Goal: Task Accomplishment & Management: Use online tool/utility

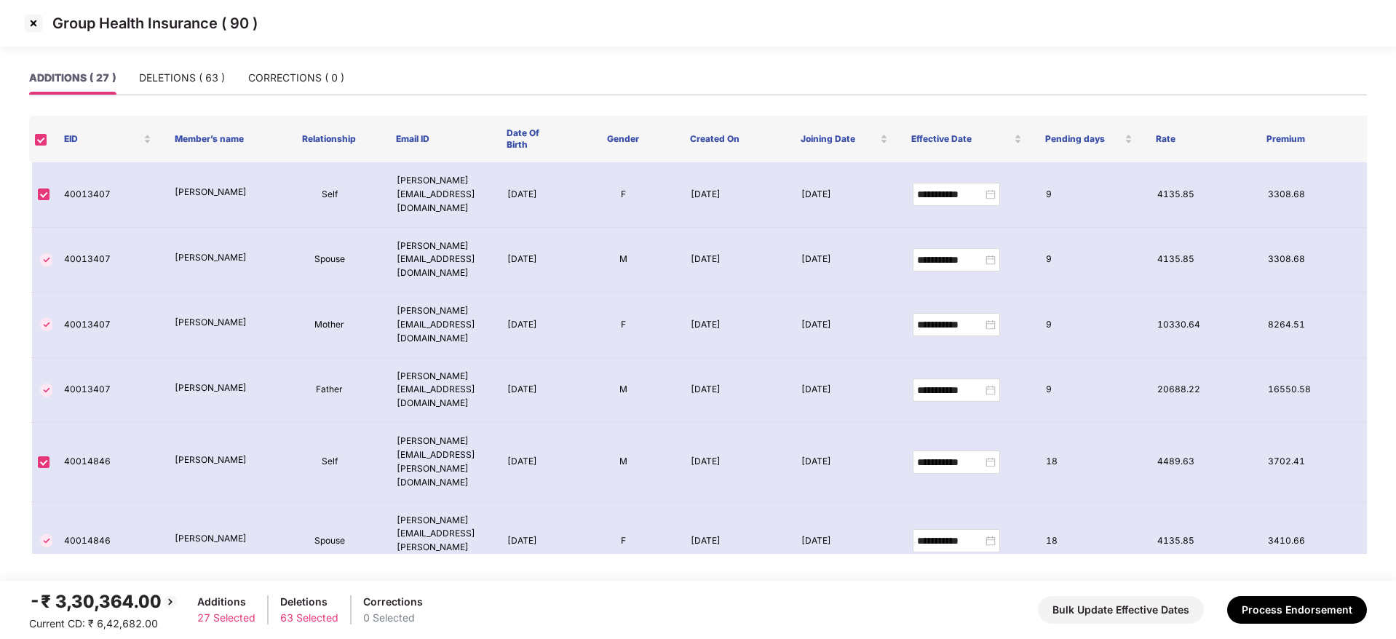
click at [34, 23] on img at bounding box center [33, 23] width 23 height 23
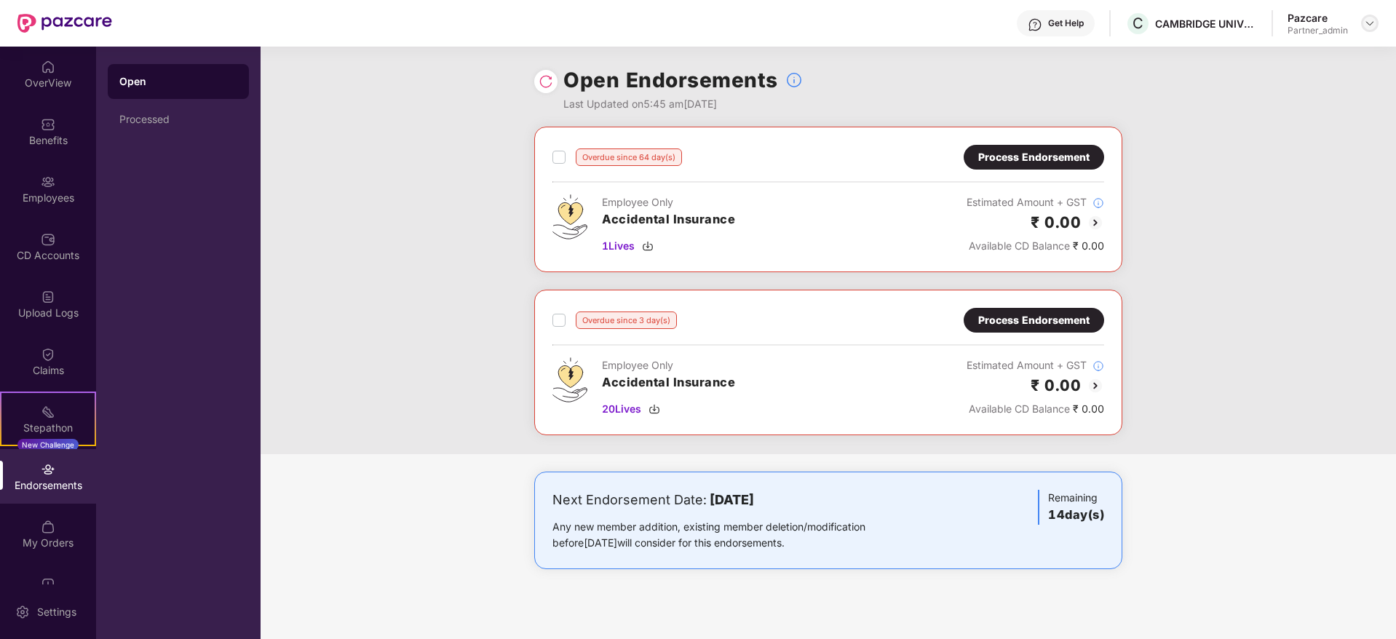
click at [1374, 18] on img at bounding box center [1370, 23] width 12 height 12
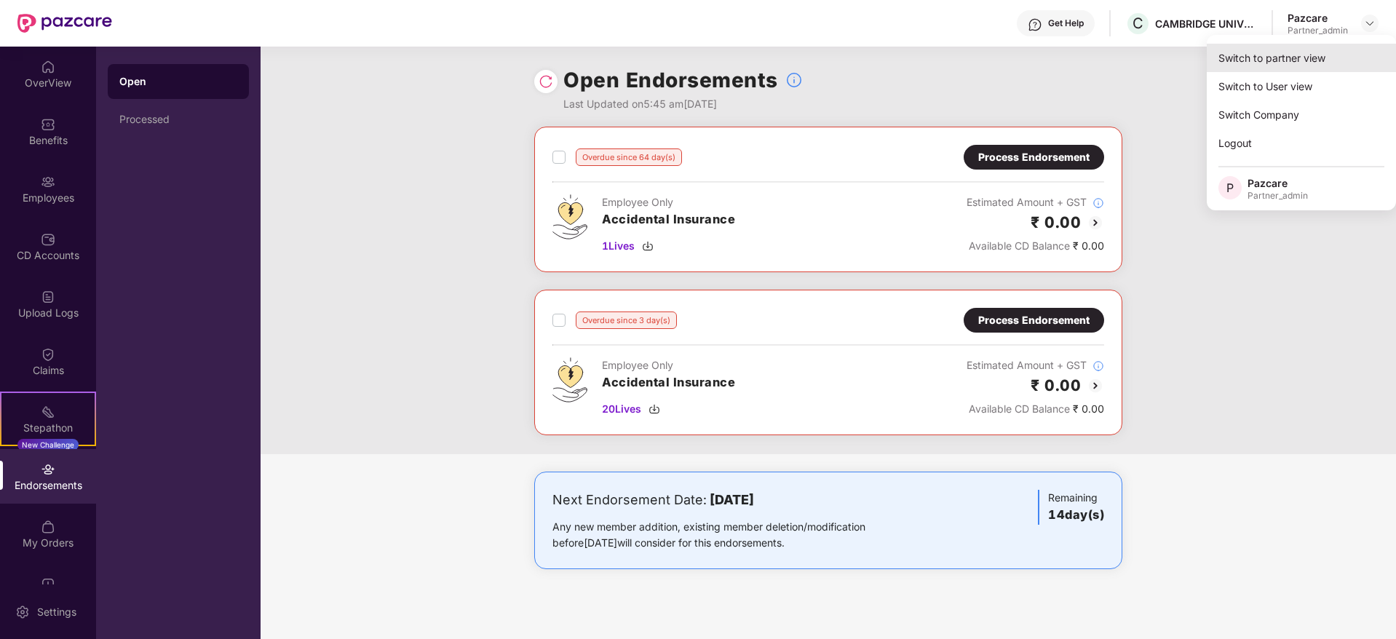
click at [1284, 55] on div "Switch to partner view" at bounding box center [1301, 58] width 189 height 28
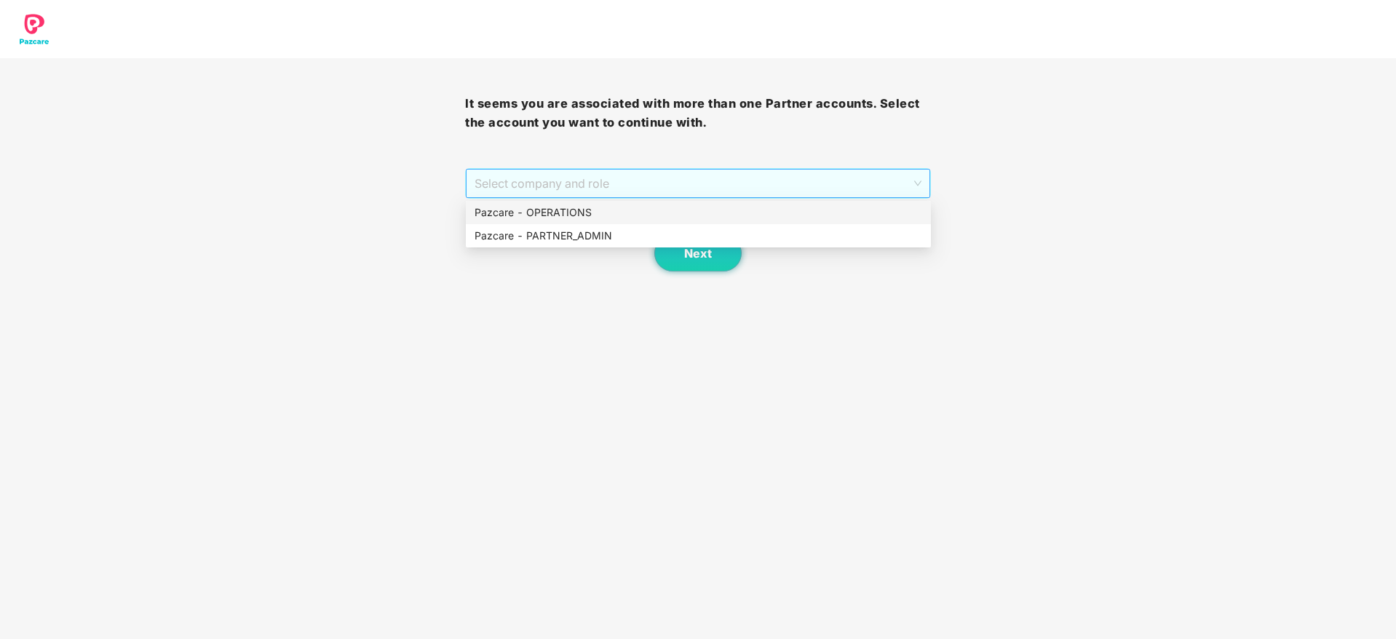
click at [583, 184] on span "Select company and role" at bounding box center [697, 184] width 446 height 28
click at [572, 234] on div "Pazcare - PARTNER_ADMIN" at bounding box center [698, 236] width 448 height 16
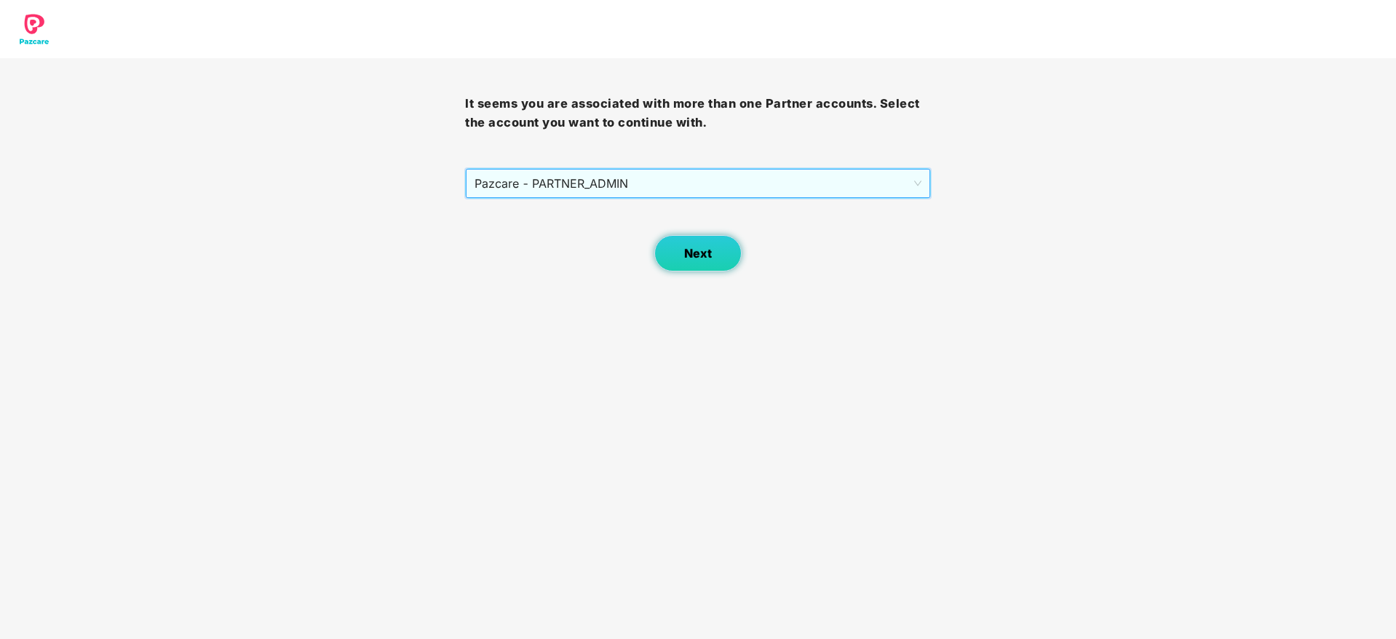
click at [709, 249] on span "Next" at bounding box center [698, 254] width 28 height 14
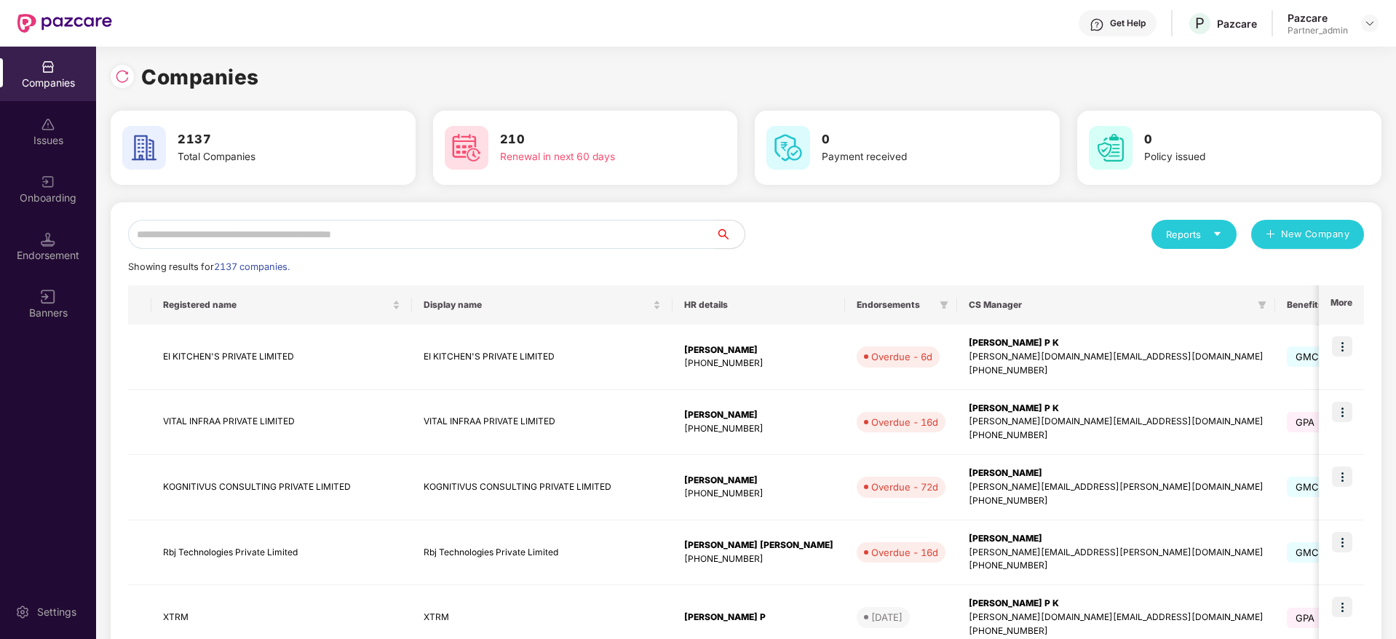
click at [384, 236] on input "text" at bounding box center [421, 234] width 587 height 29
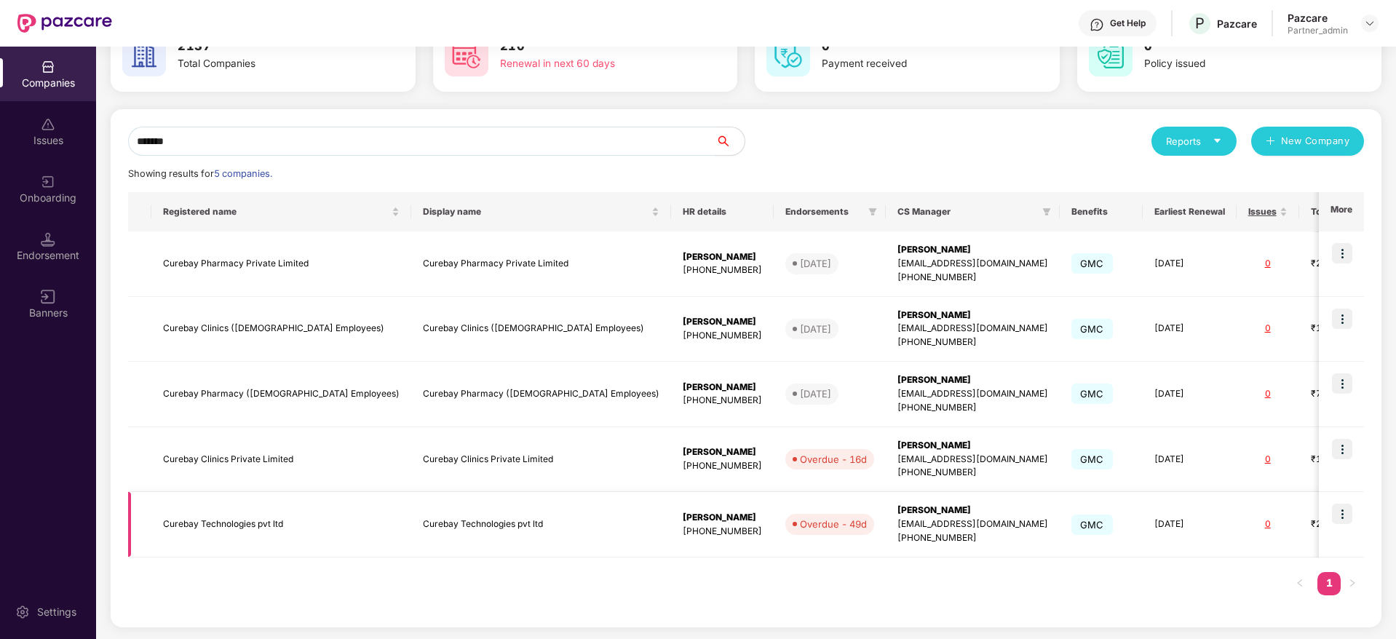
scroll to position [0, 65]
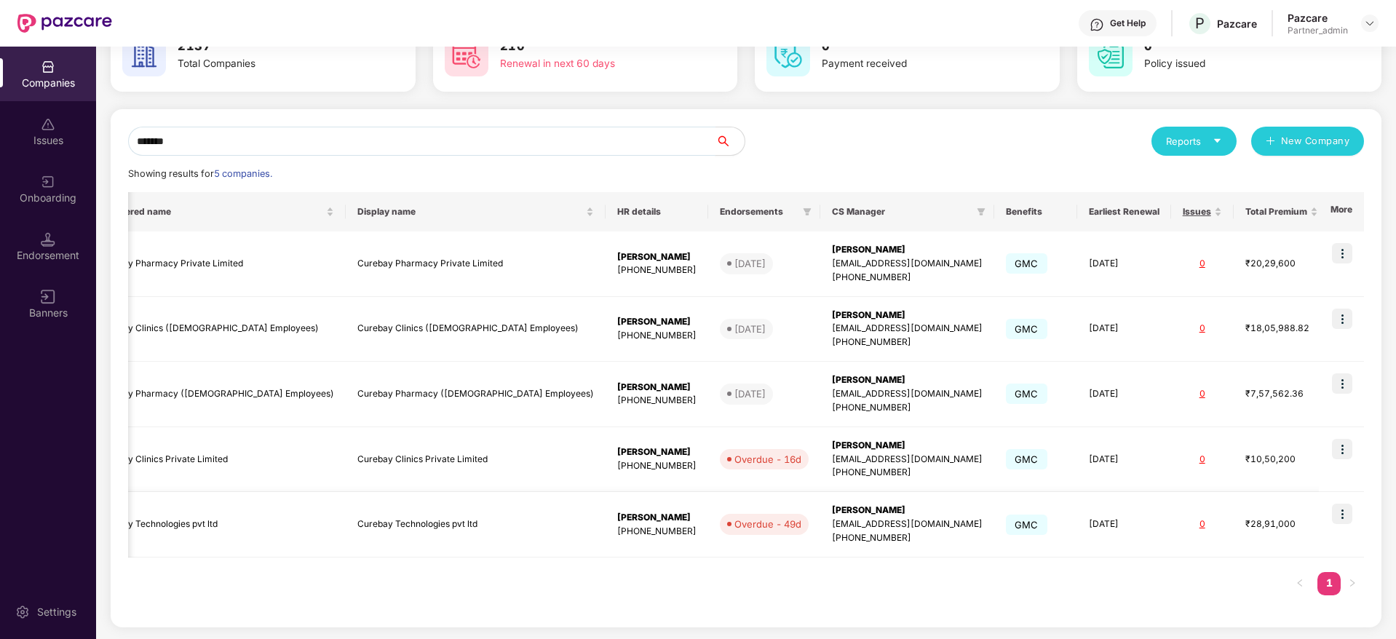
type input "*******"
click at [1338, 514] on img at bounding box center [1342, 514] width 20 height 20
click at [832, 508] on div "[PERSON_NAME]" at bounding box center [907, 511] width 151 height 14
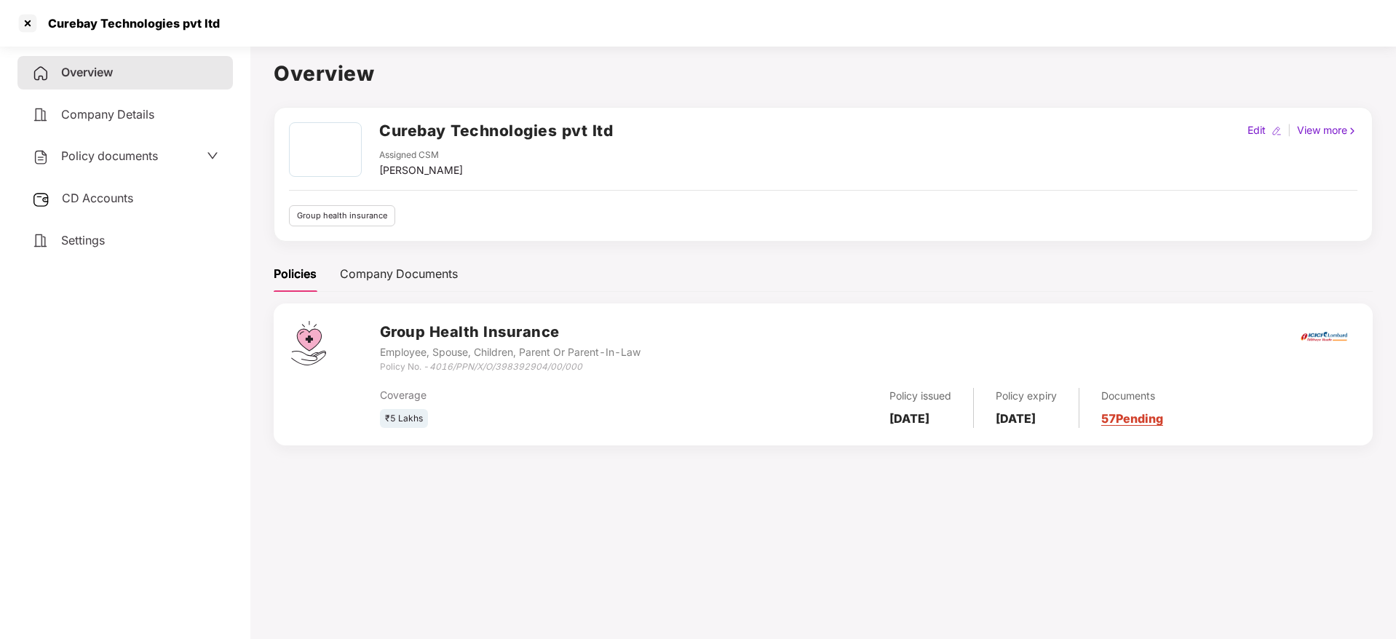
click at [1163, 414] on link "57 Pending" at bounding box center [1132, 418] width 62 height 15
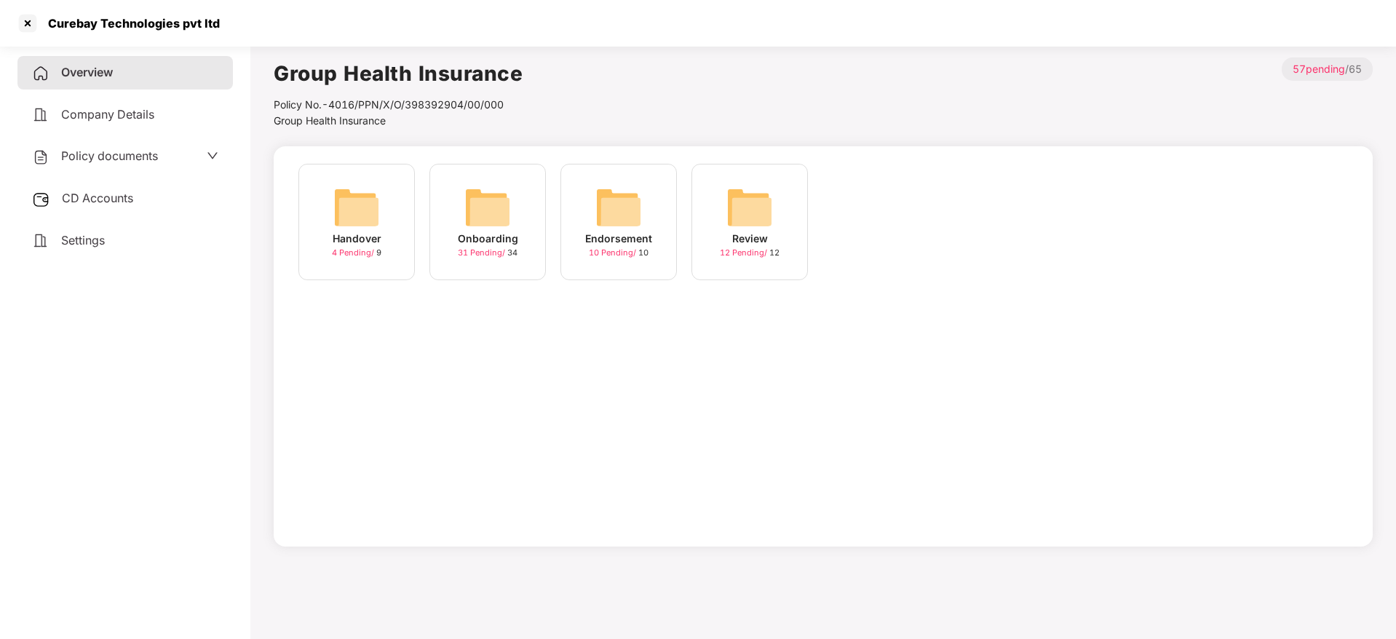
click at [470, 226] on img at bounding box center [487, 207] width 47 height 47
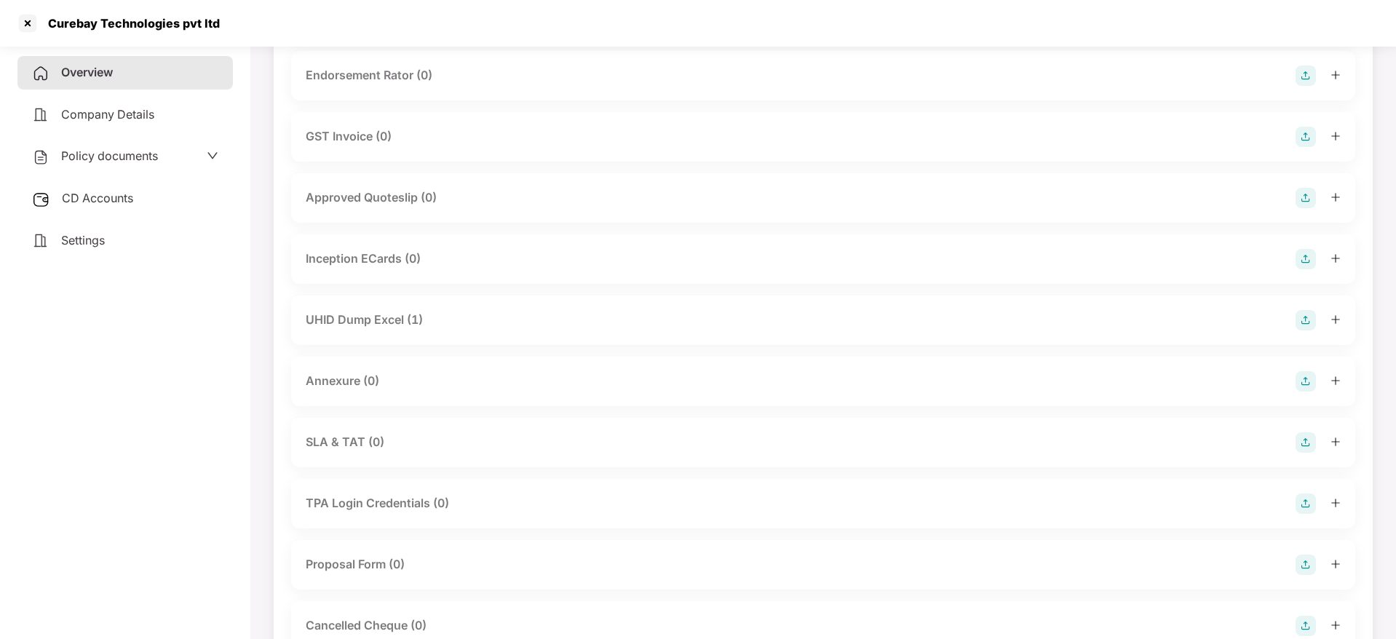
scroll to position [445, 0]
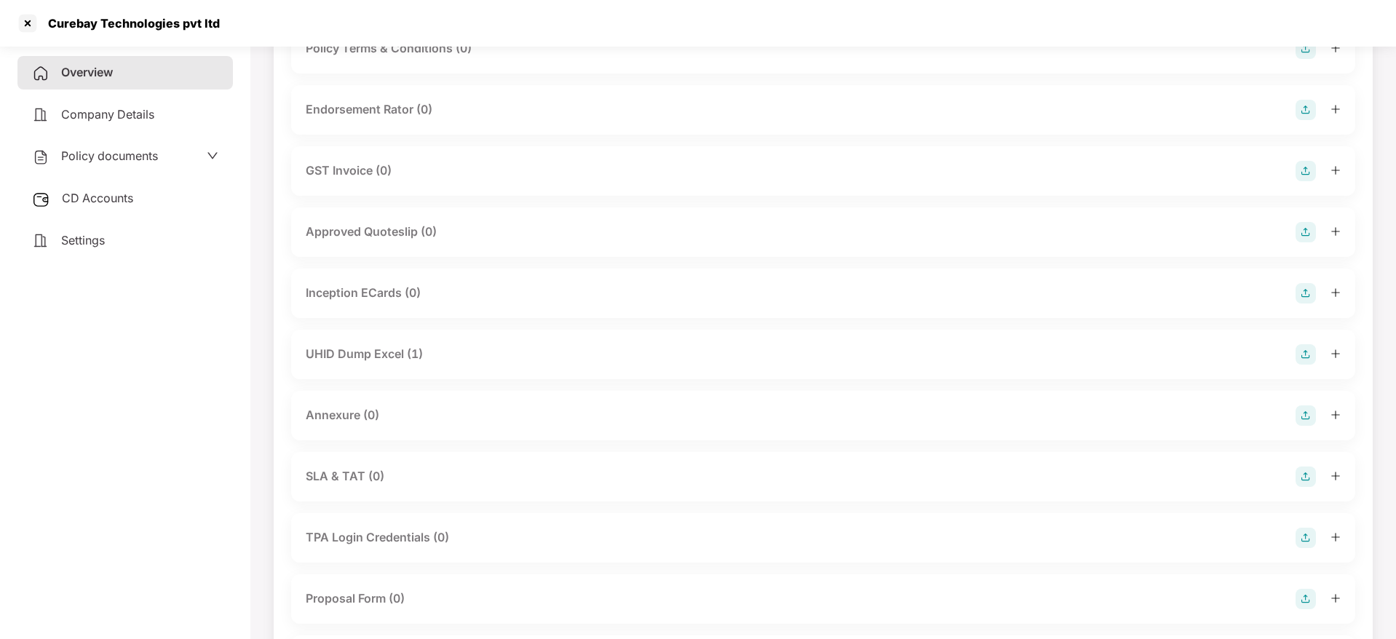
click at [1335, 351] on icon "plus" at bounding box center [1335, 354] width 10 height 10
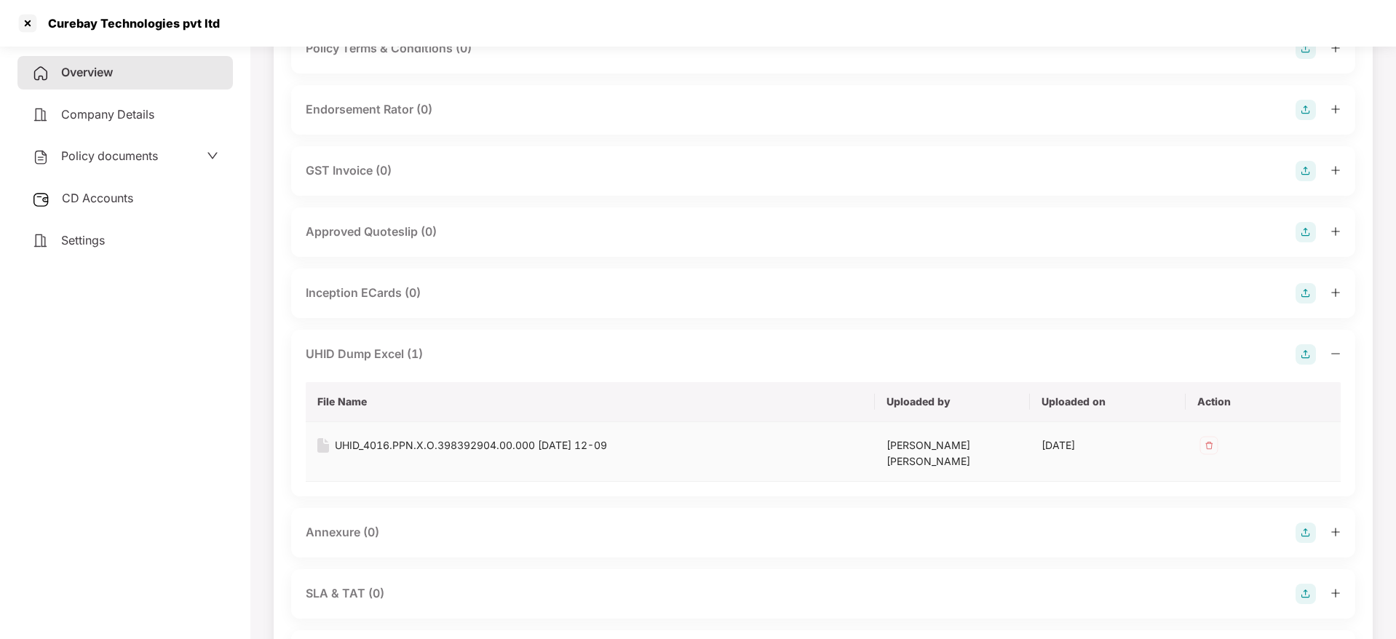
click at [504, 439] on div "UHID_4016.PPN.X.O.398392904.00.000 [DATE] 12-09" at bounding box center [471, 445] width 272 height 16
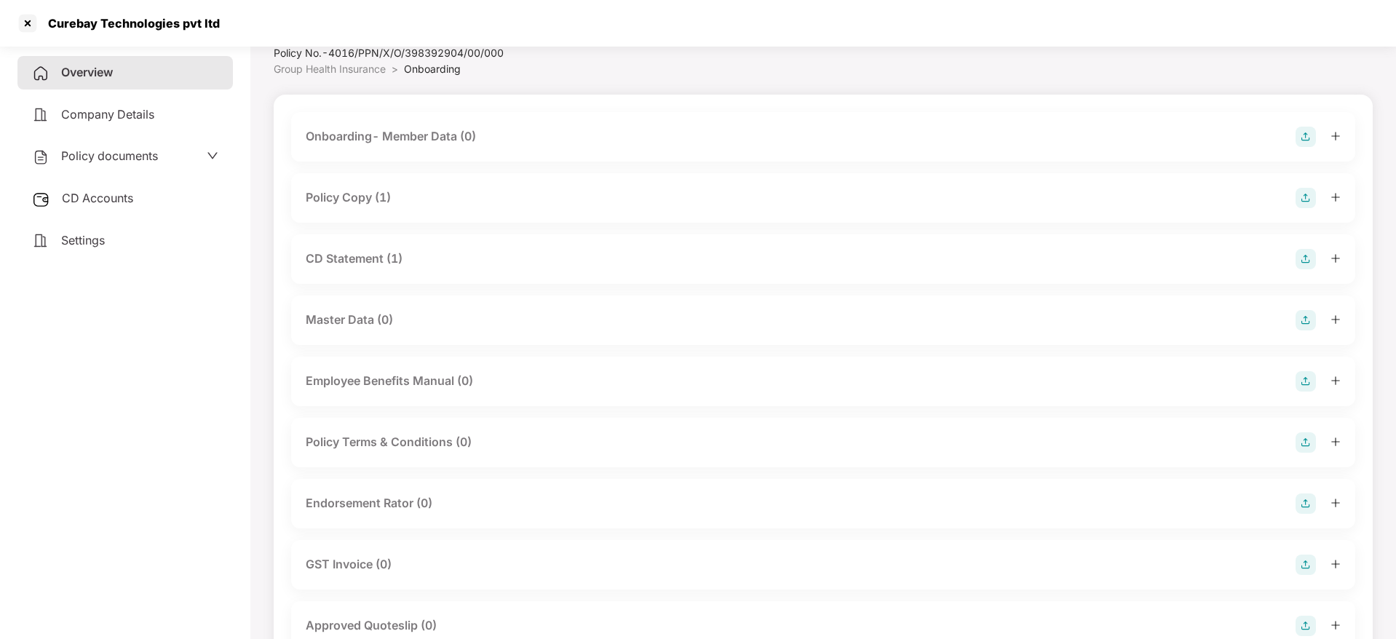
scroll to position [0, 0]
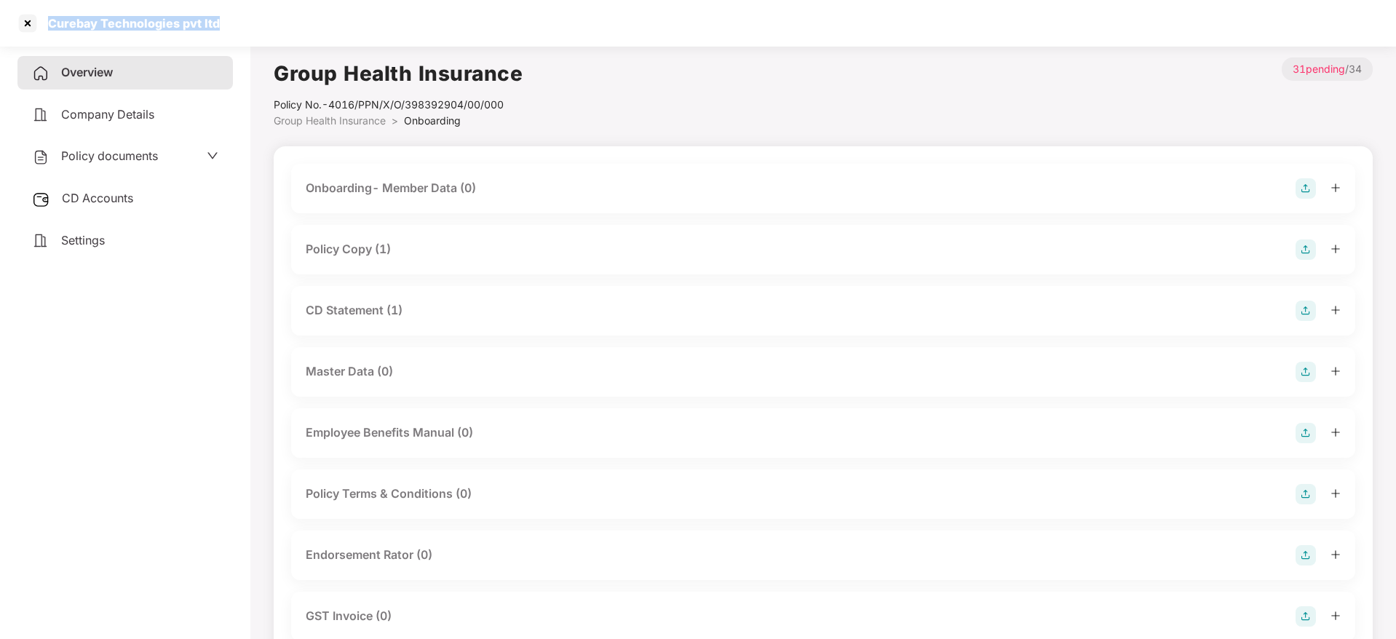
drag, startPoint x: 48, startPoint y: 17, endPoint x: 281, endPoint y: 19, distance: 232.9
click at [281, 19] on div "Curebay Technologies pvt ltd" at bounding box center [698, 23] width 1396 height 47
copy div "Curebay Technologies pvt ltd"
click at [33, 25] on div at bounding box center [27, 23] width 23 height 23
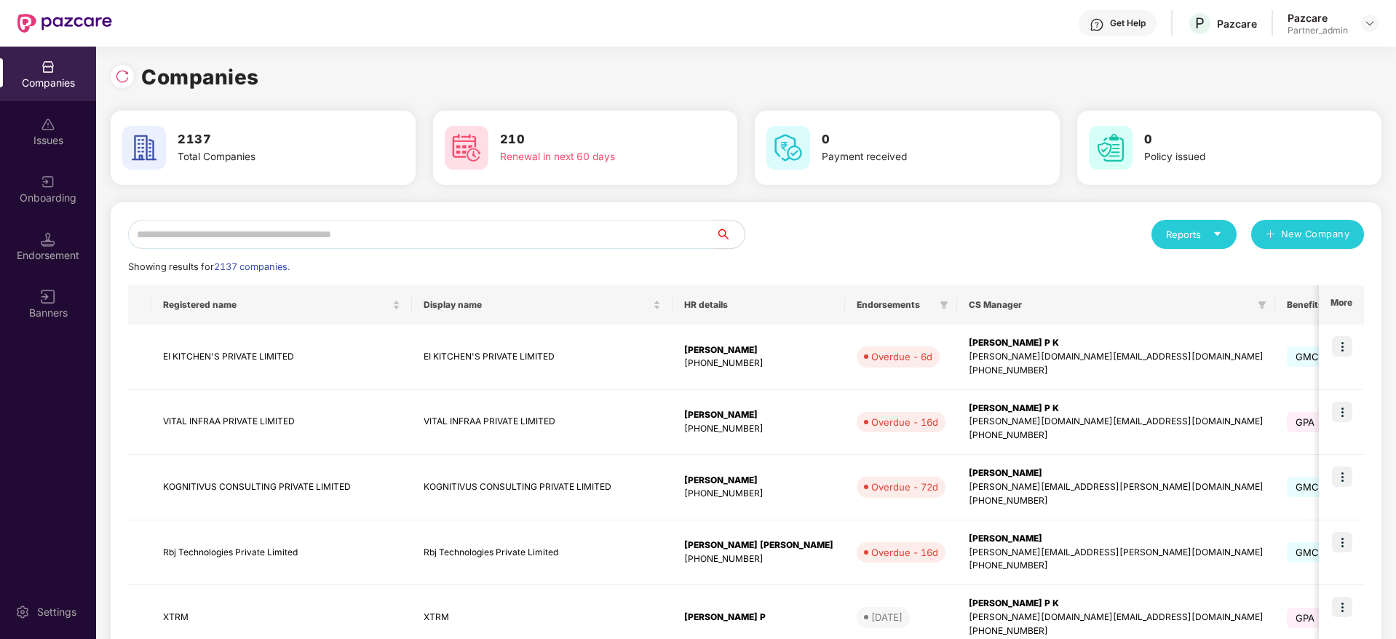
click at [367, 233] on input "text" at bounding box center [421, 234] width 587 height 29
paste input "**********"
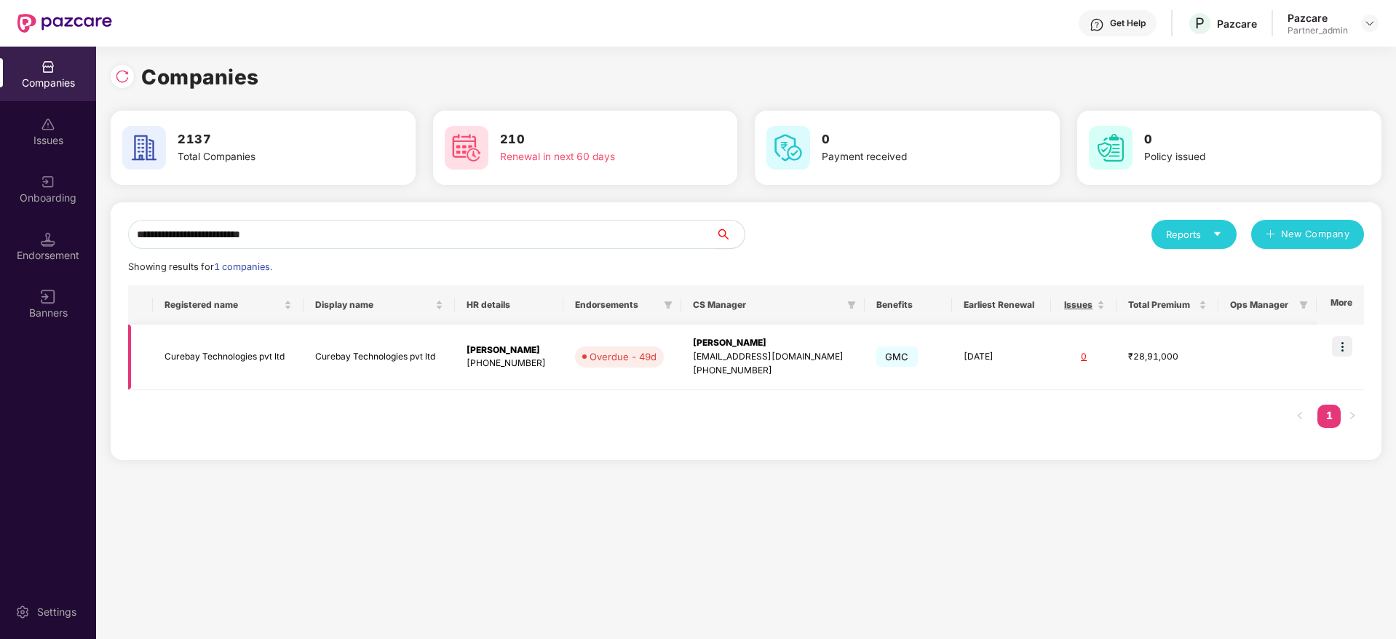
type input "**********"
click at [1334, 342] on img at bounding box center [1342, 346] width 20 height 20
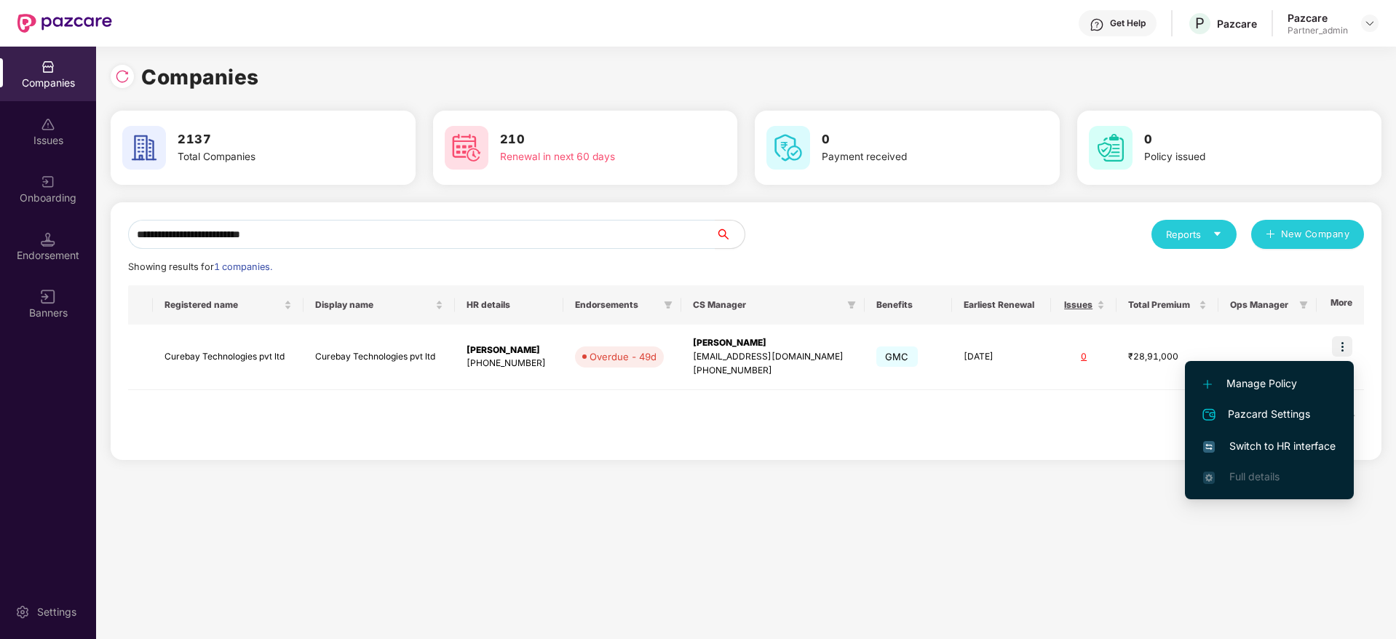
click at [1281, 447] on span "Switch to HR interface" at bounding box center [1269, 446] width 132 height 16
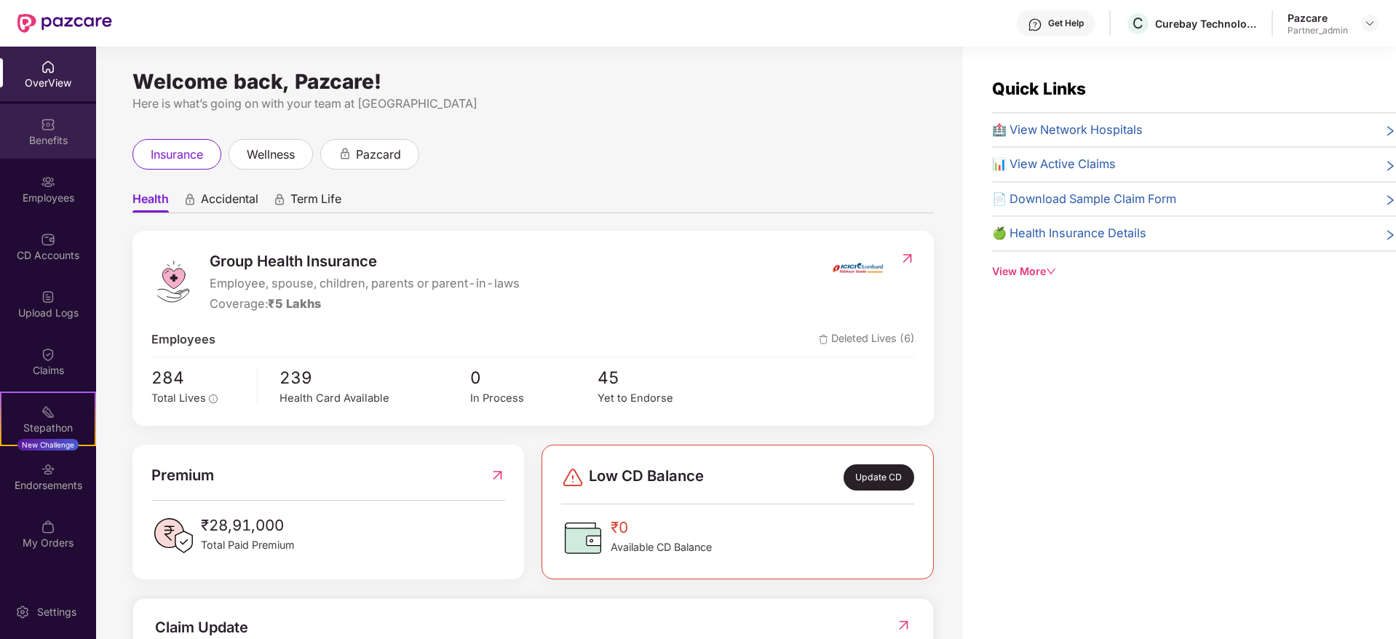
click at [55, 133] on div "Benefits" at bounding box center [48, 140] width 96 height 15
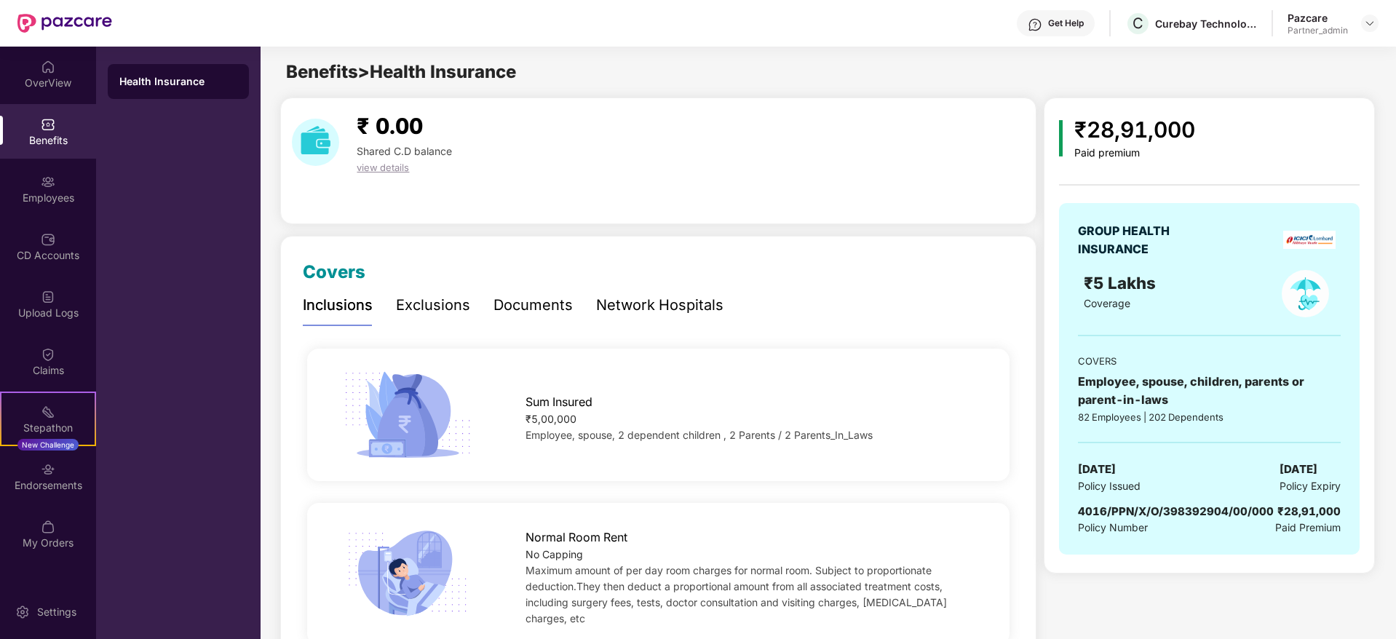
drag, startPoint x: 1271, startPoint y: 471, endPoint x: 1346, endPoint y: 466, distance: 75.1
click at [1346, 466] on div "GROUP HEALTH INSURANCE ₹5 Lakhs Coverage COVERS Employee, spouse, children, par…" at bounding box center [1209, 379] width 300 height 352
copy span "[DATE]"
click at [57, 184] on div "Employees" at bounding box center [48, 189] width 96 height 55
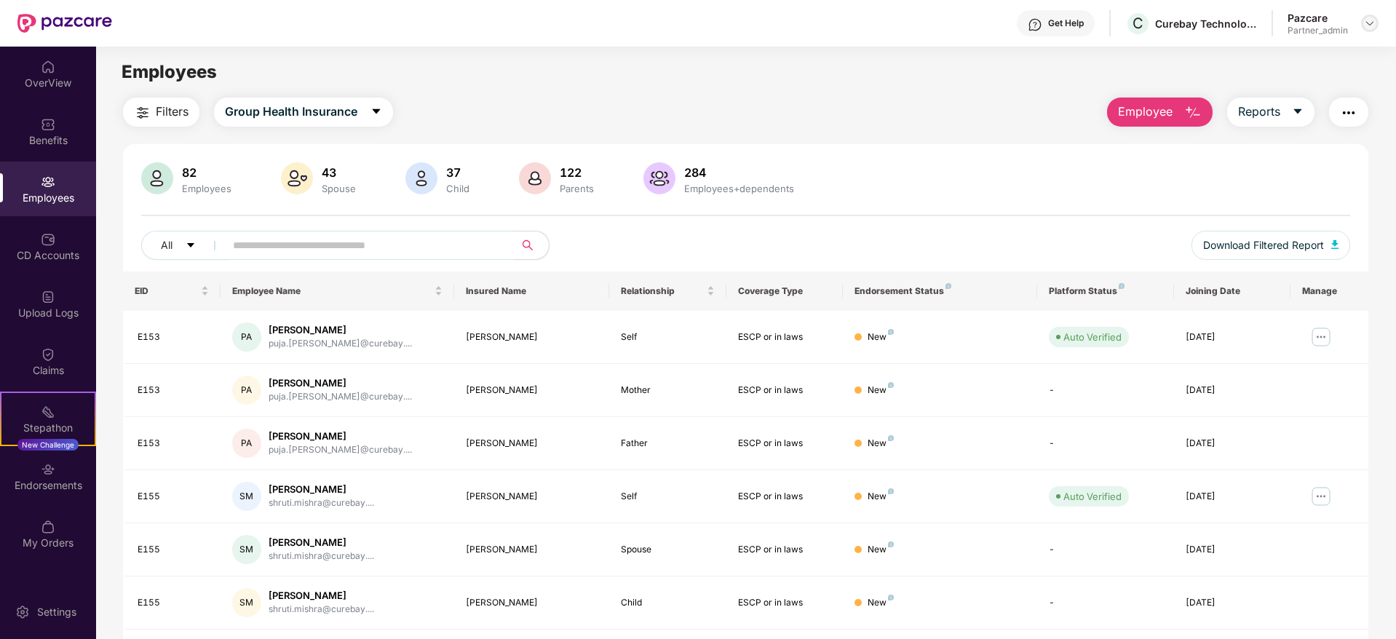
click at [1365, 19] on img at bounding box center [1370, 23] width 12 height 12
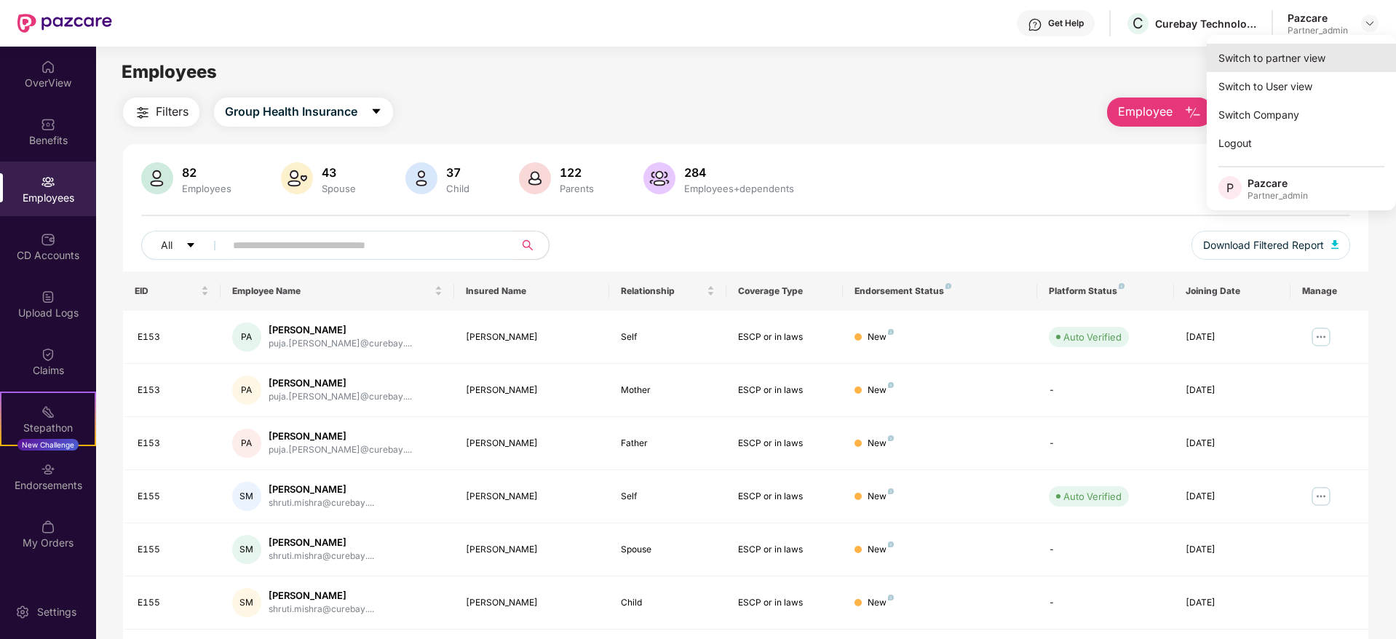
click at [1280, 52] on div "Switch to partner view" at bounding box center [1301, 58] width 189 height 28
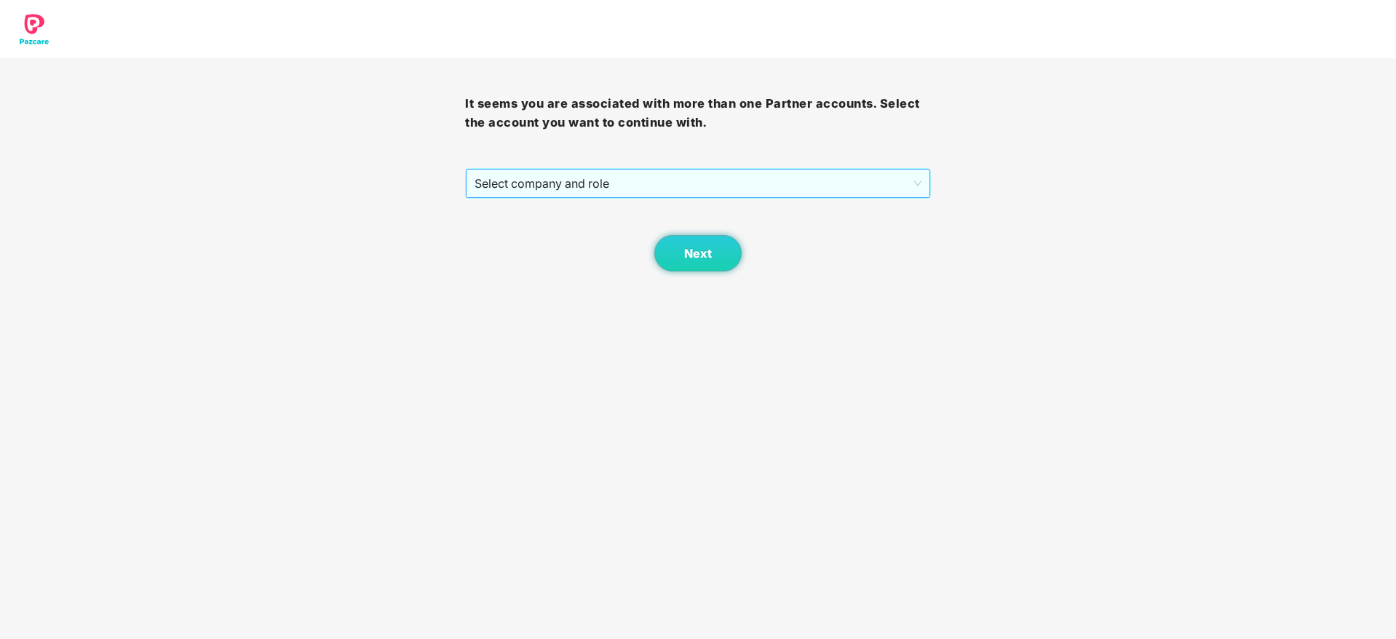
click at [673, 183] on span "Select company and role" at bounding box center [697, 184] width 446 height 28
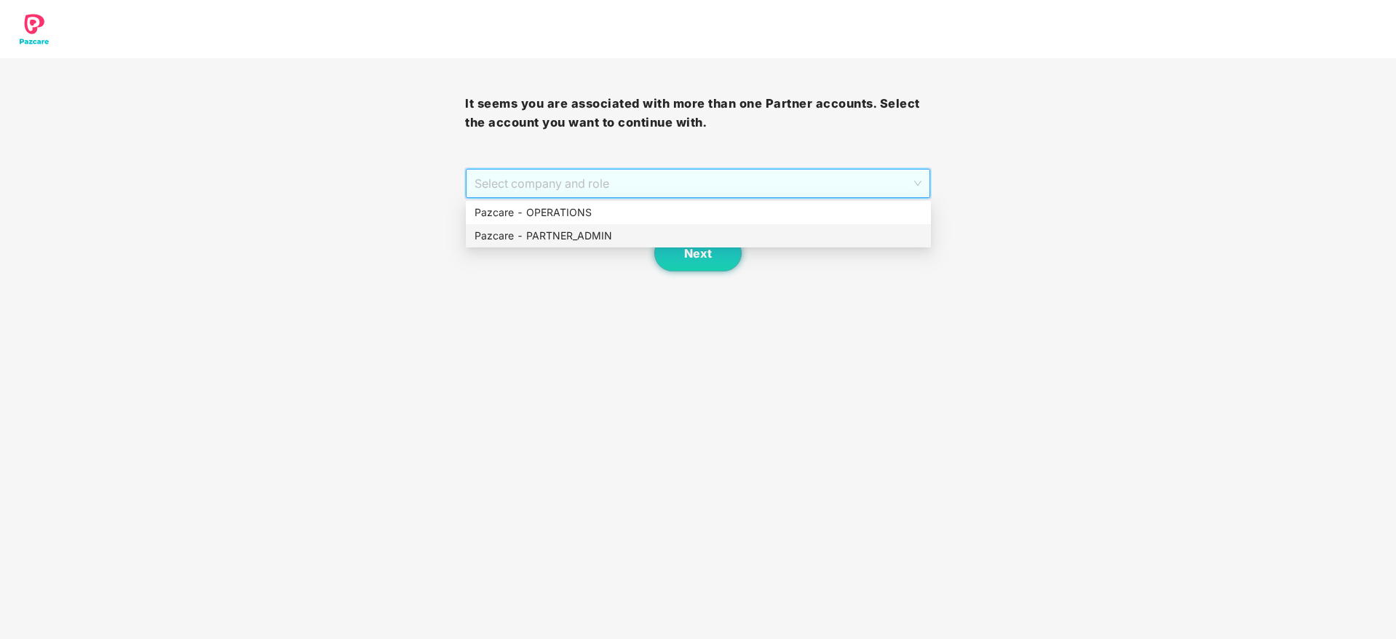
click at [579, 238] on div "Pazcare - PARTNER_ADMIN" at bounding box center [698, 236] width 448 height 16
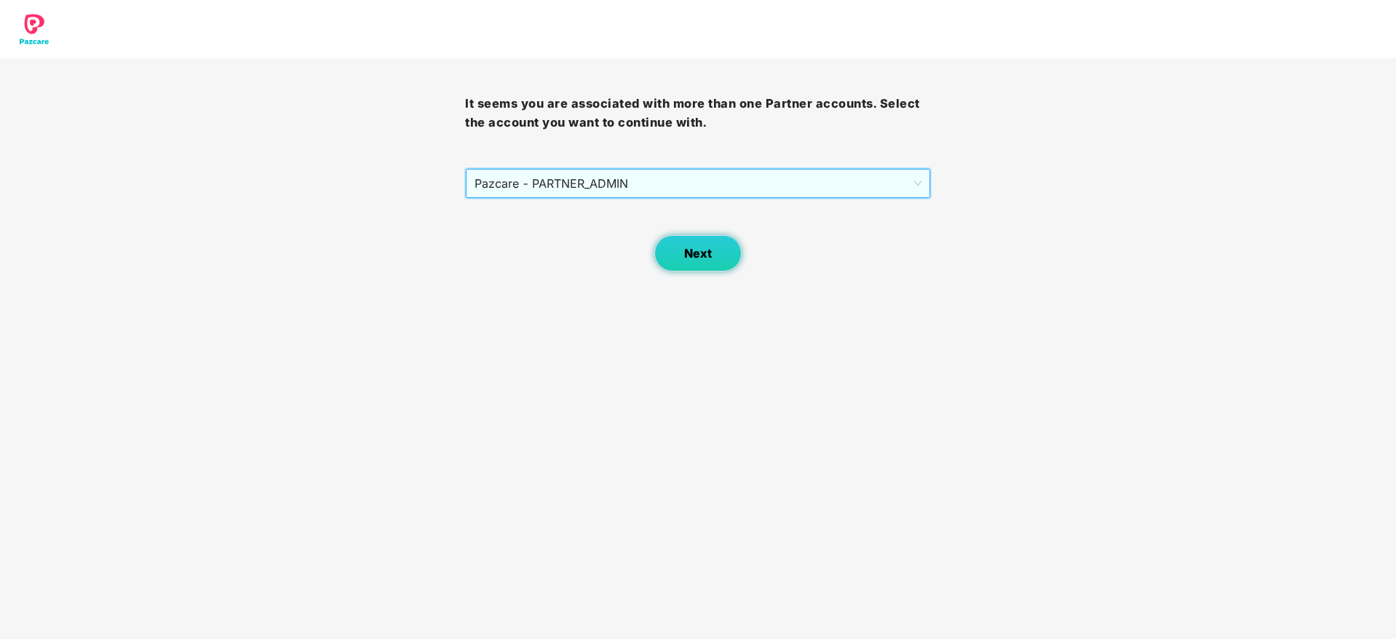
click at [713, 262] on button "Next" at bounding box center [697, 253] width 87 height 36
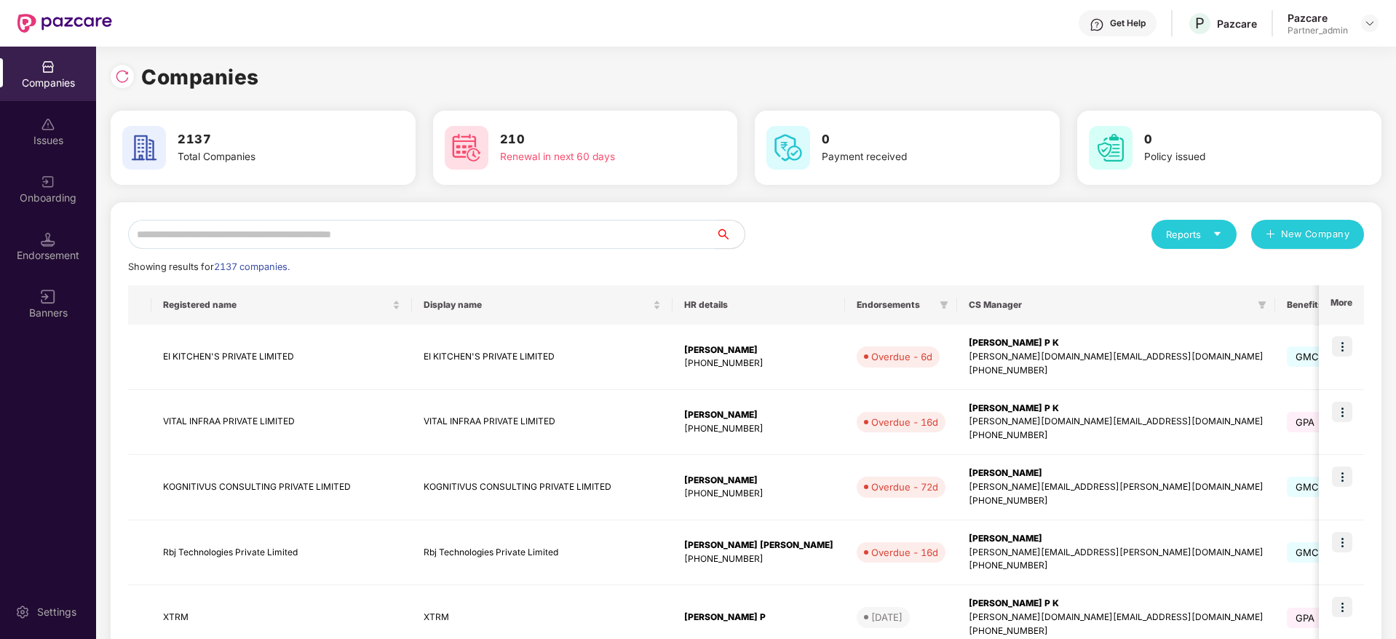
click at [392, 229] on input "text" at bounding box center [421, 234] width 587 height 29
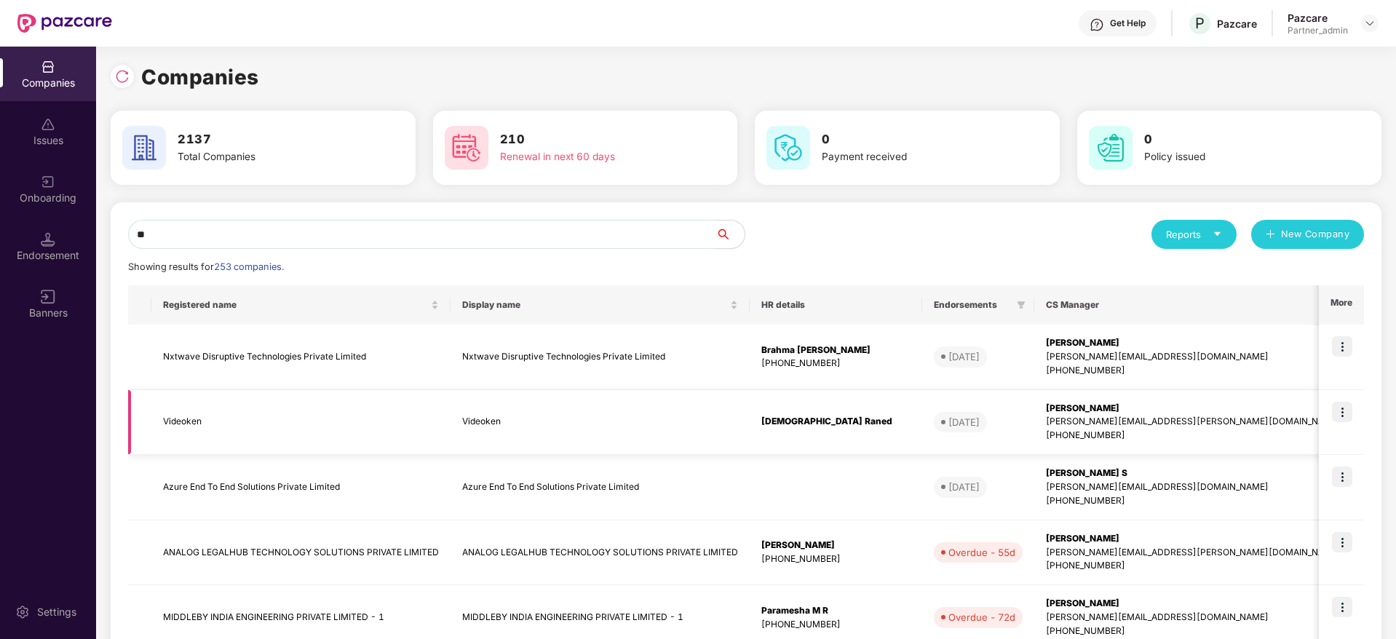
scroll to position [4, 0]
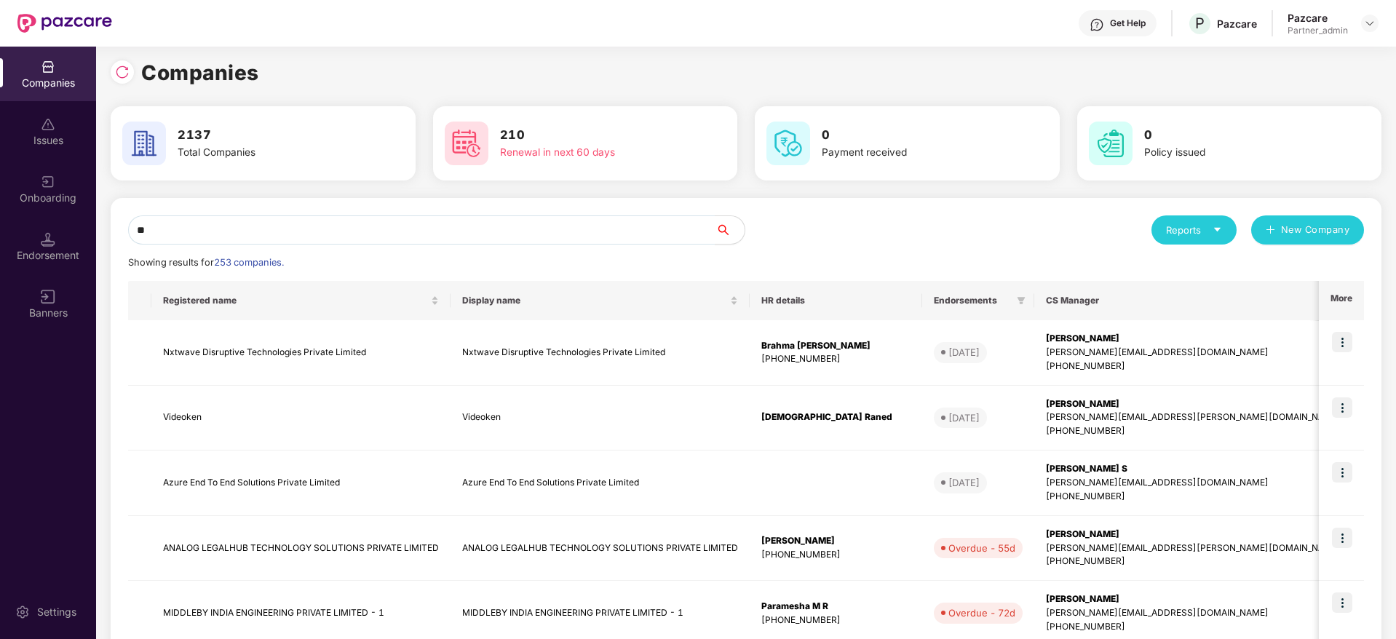
click at [1335, 303] on icon "filter" at bounding box center [1339, 300] width 8 height 7
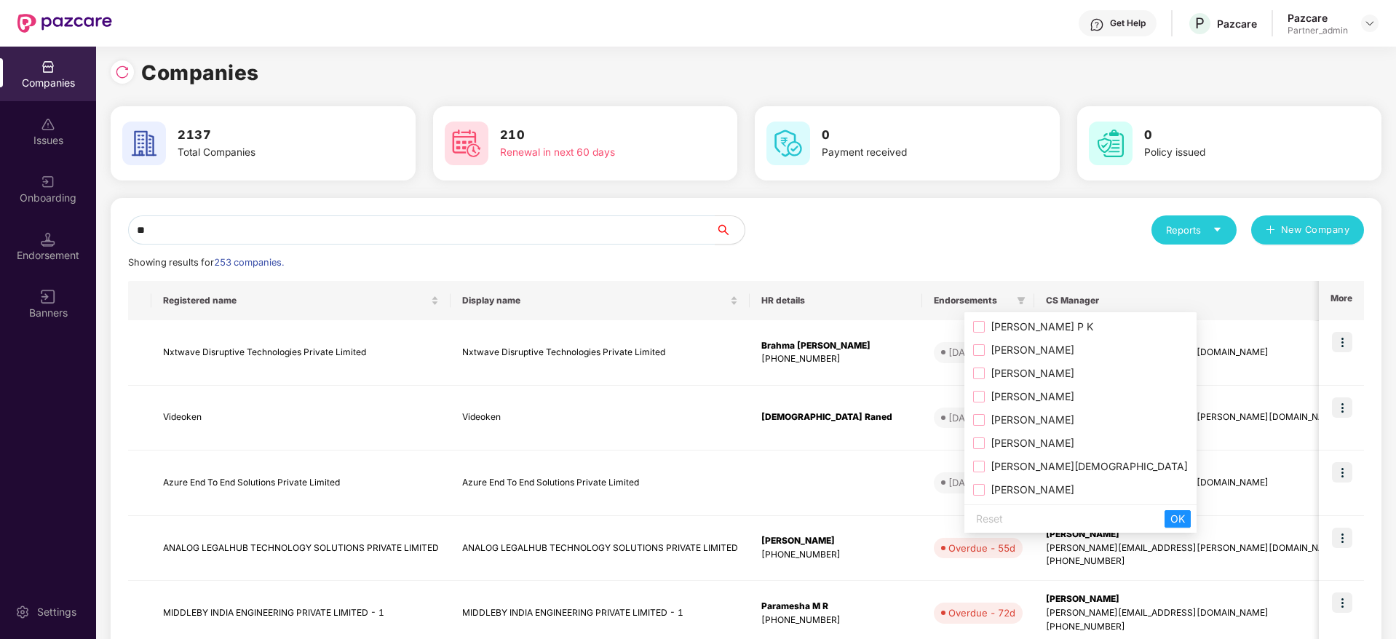
click at [986, 421] on span "[PERSON_NAME]" at bounding box center [1030, 419] width 90 height 12
click at [1170, 517] on span "OK" at bounding box center [1177, 519] width 15 height 16
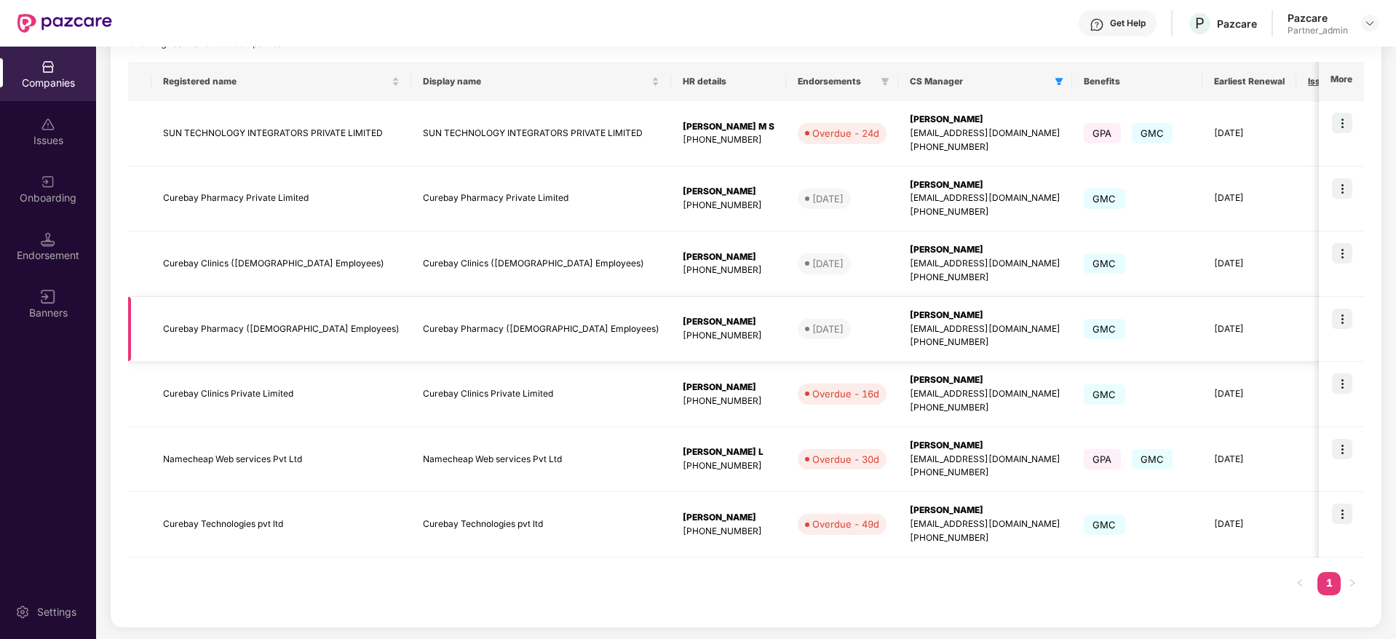
scroll to position [0, 0]
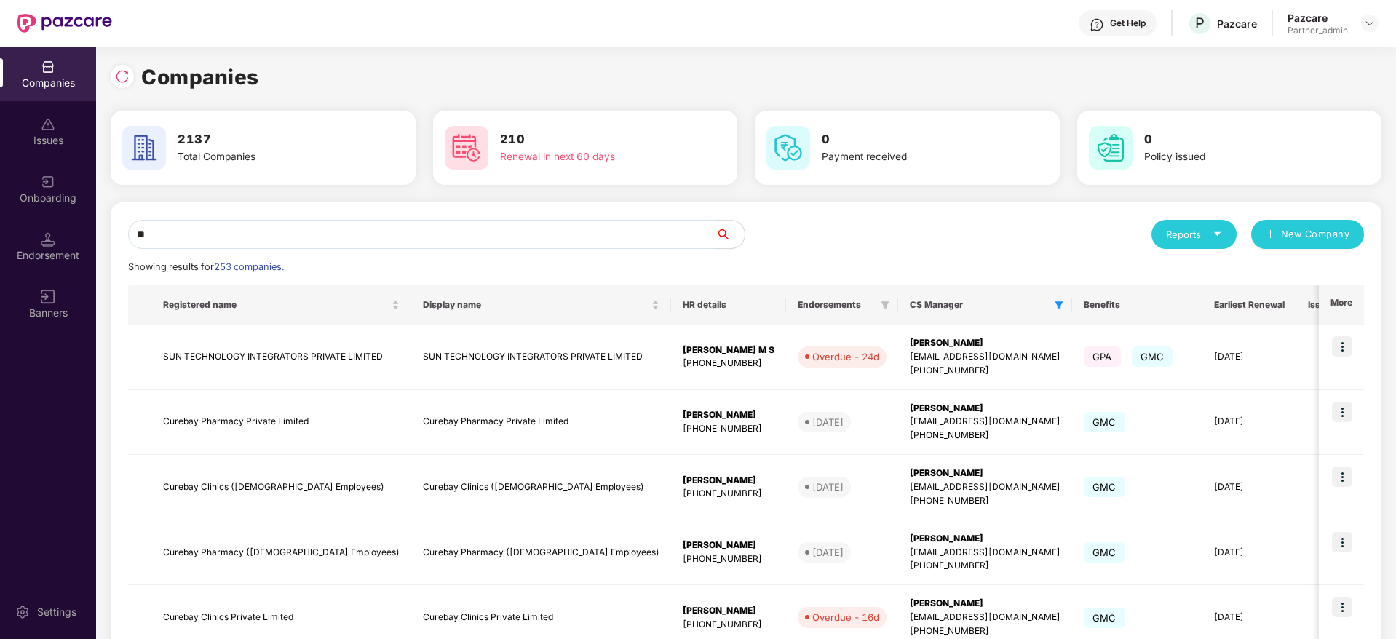
click at [185, 234] on input "**" at bounding box center [421, 234] width 587 height 29
type input "*"
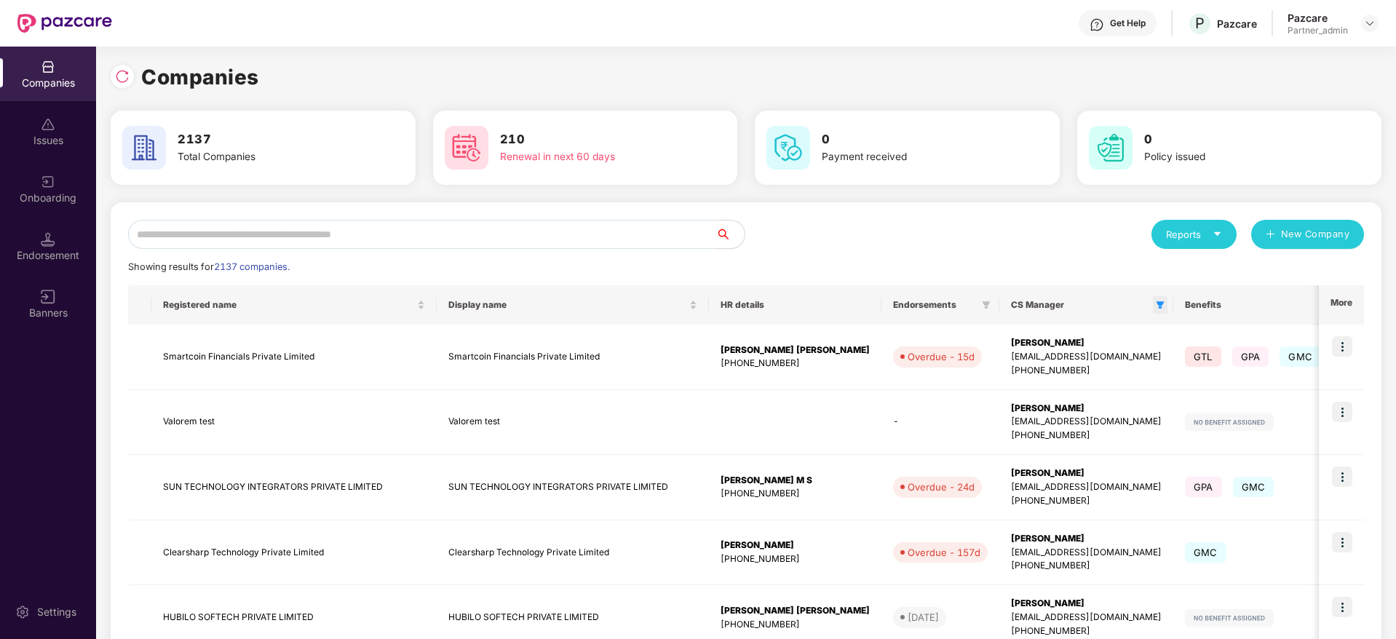
click at [1156, 302] on icon "filter" at bounding box center [1160, 304] width 8 height 7
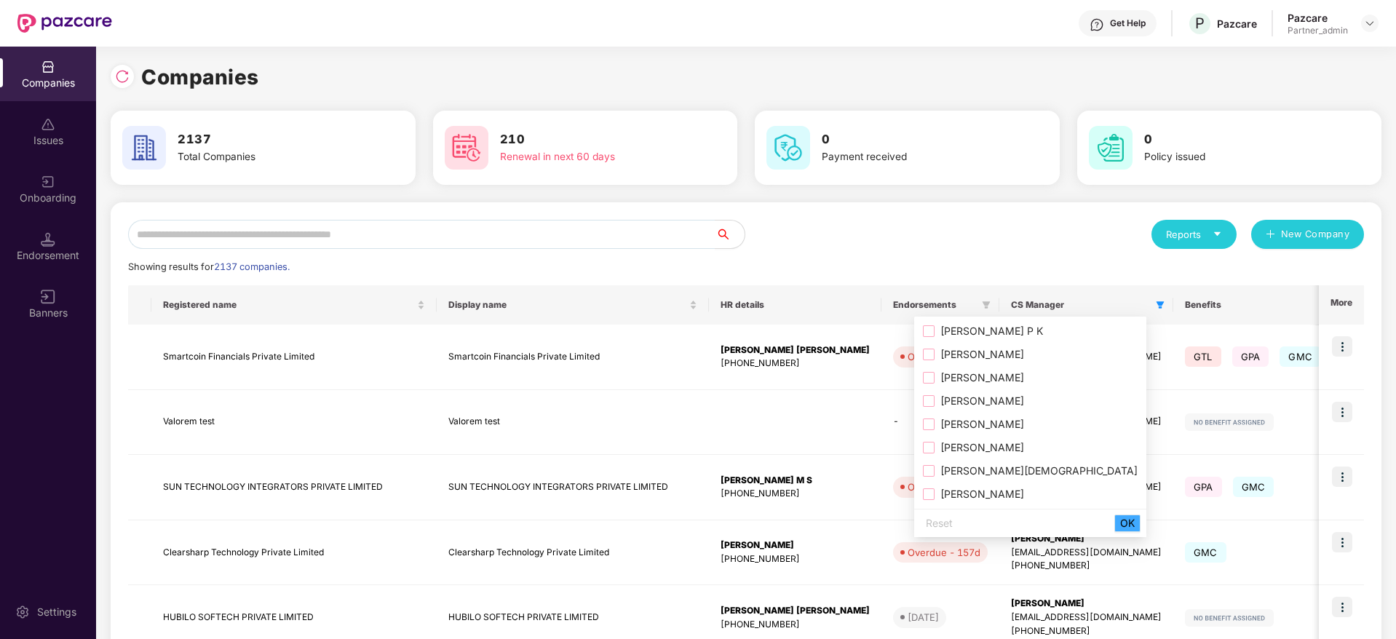
click at [1120, 524] on span "OK" at bounding box center [1127, 523] width 15 height 16
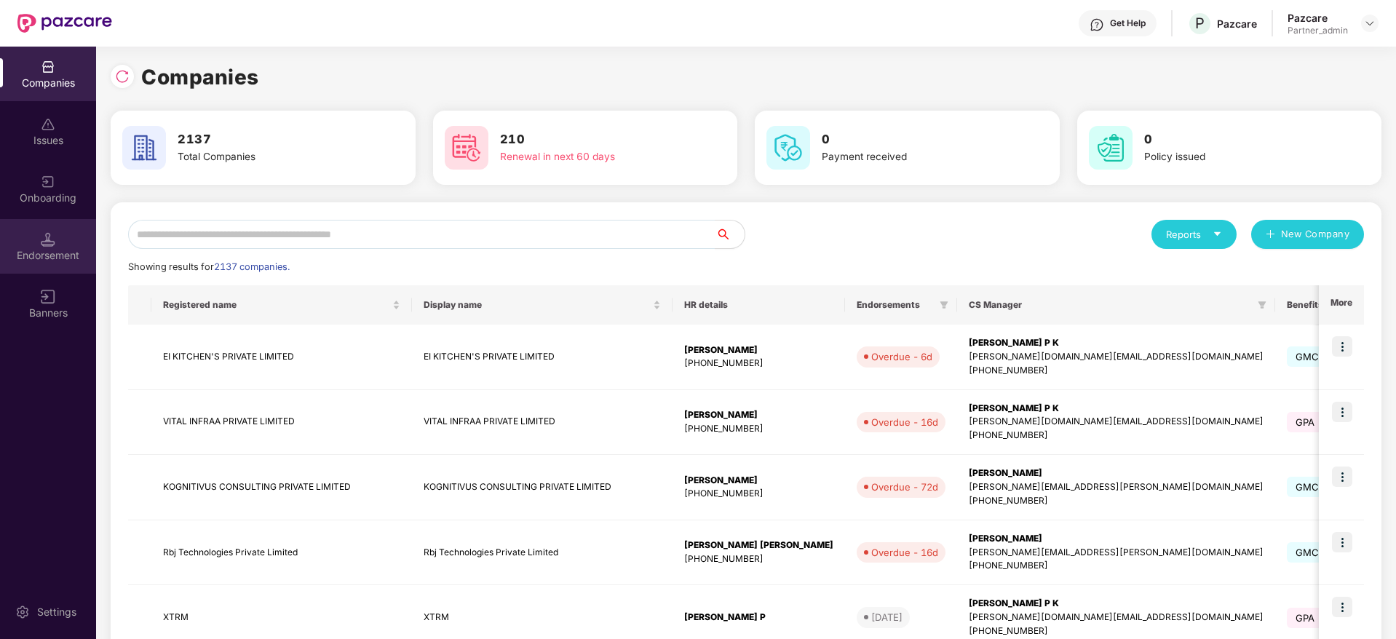
click at [58, 246] on div "Endorsement" at bounding box center [48, 246] width 96 height 55
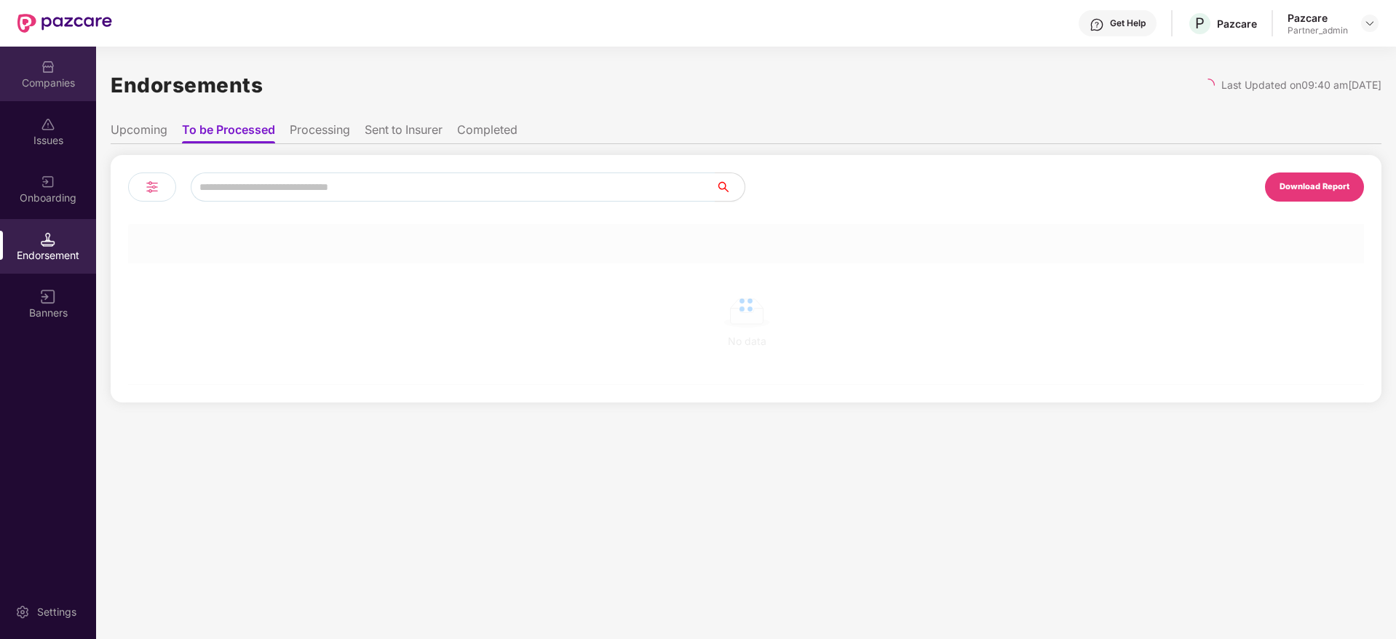
click at [52, 82] on div "Companies" at bounding box center [48, 83] width 96 height 15
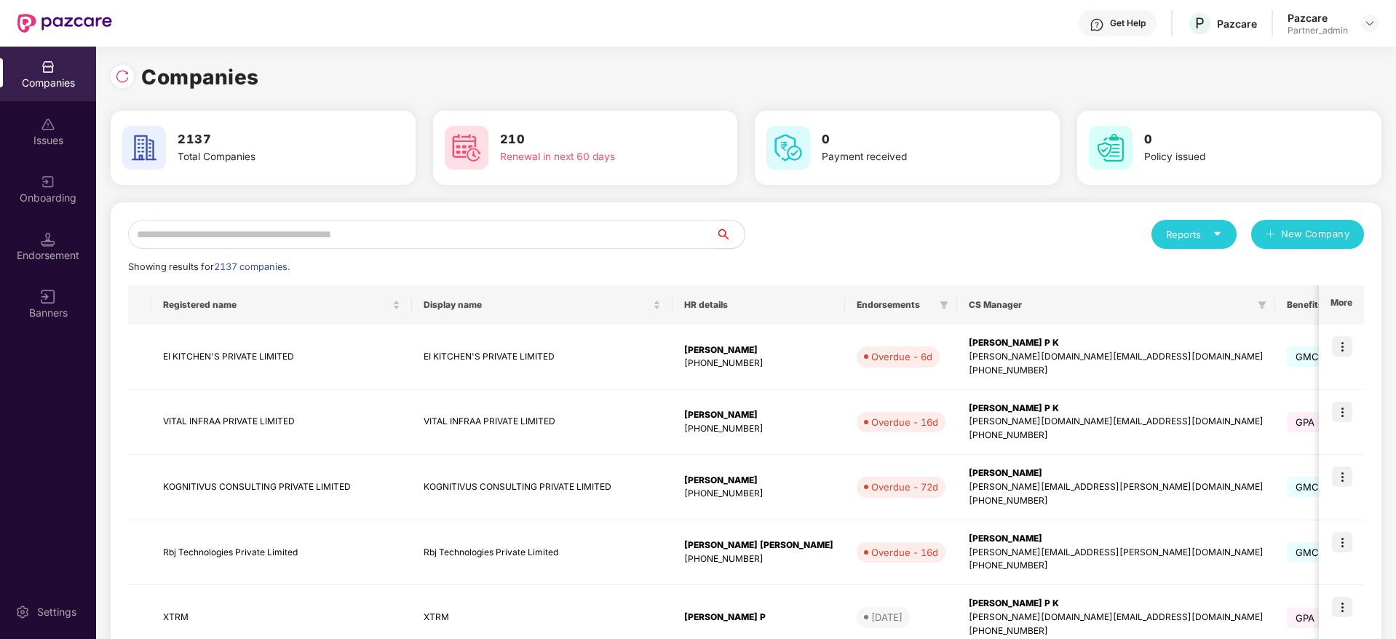
click at [234, 239] on input "text" at bounding box center [421, 234] width 587 height 29
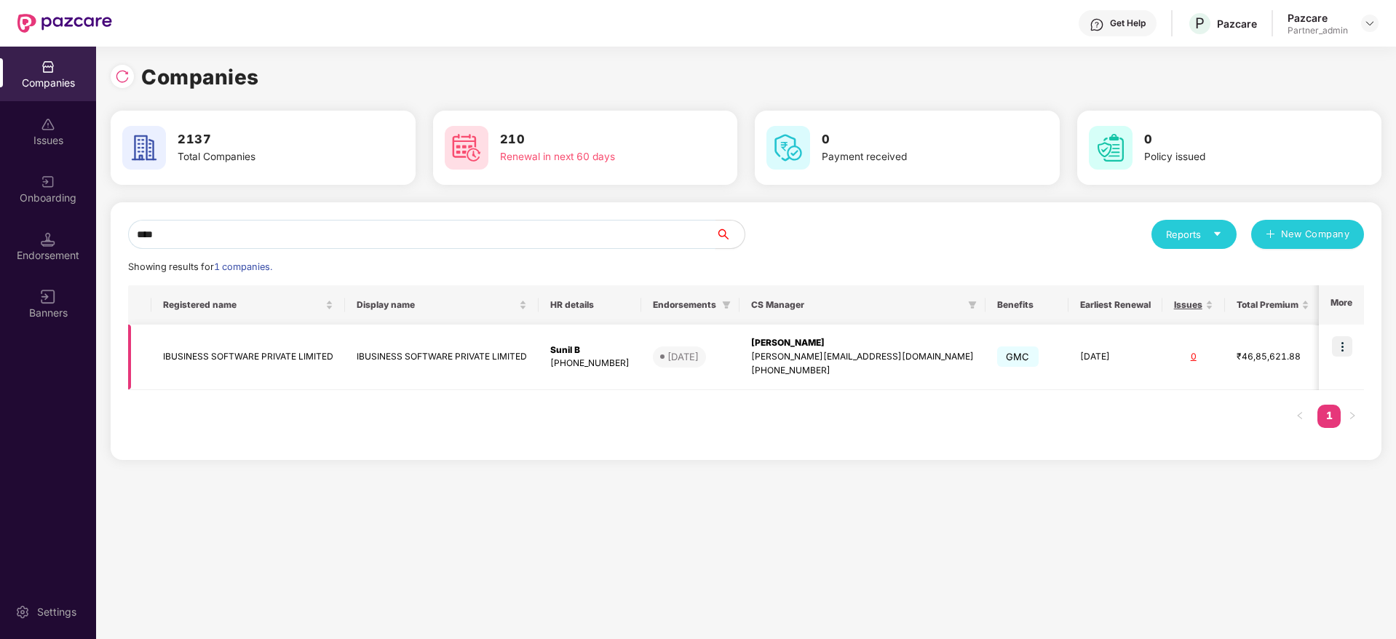
type input "****"
click at [1342, 346] on img at bounding box center [1342, 346] width 20 height 20
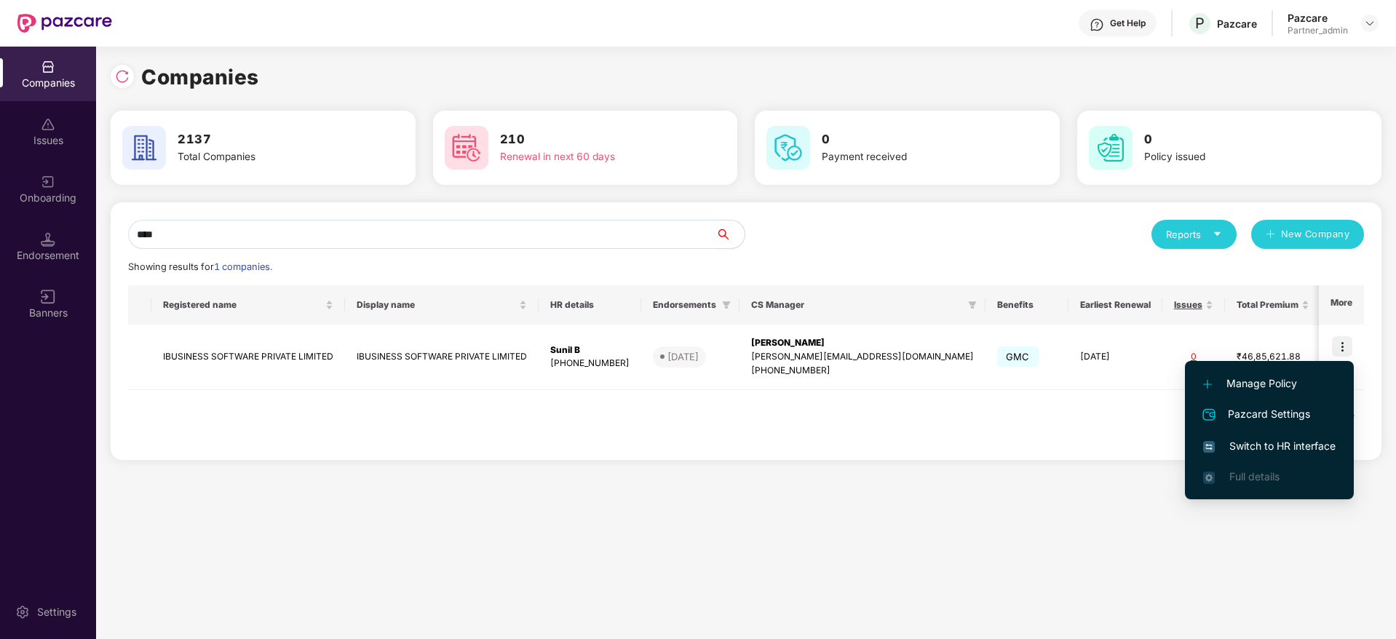
click at [1261, 442] on span "Switch to HR interface" at bounding box center [1269, 446] width 132 height 16
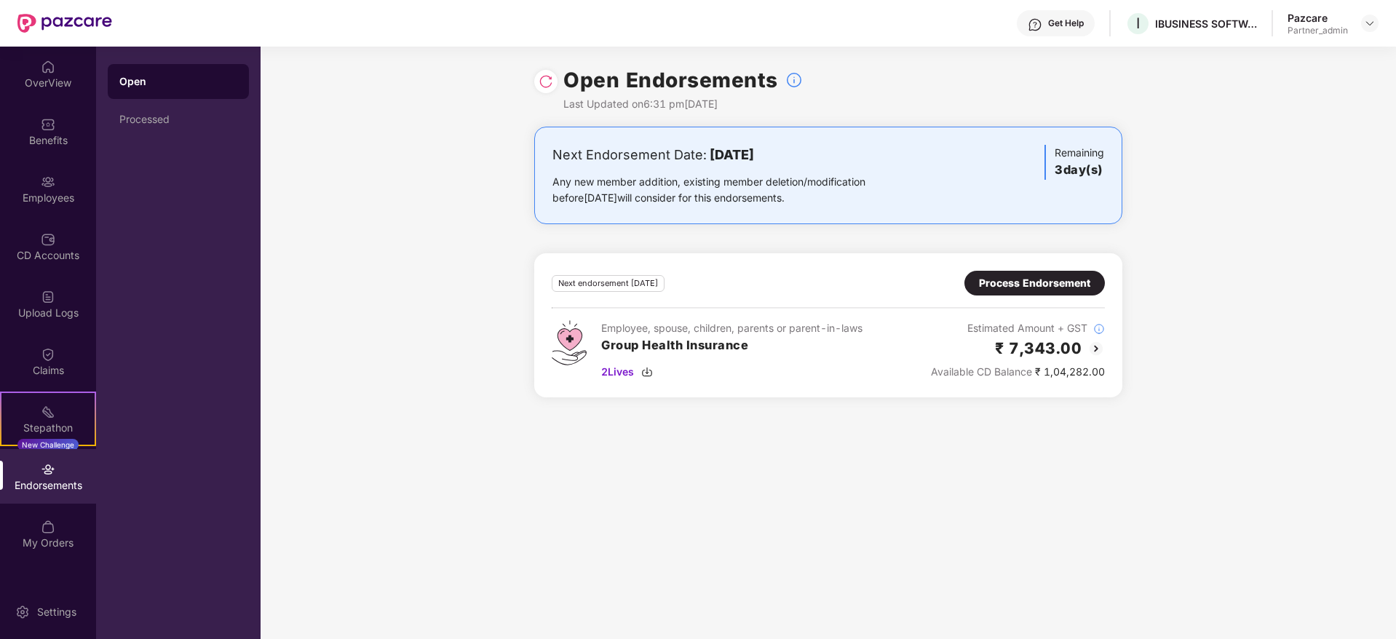
drag, startPoint x: 36, startPoint y: 524, endPoint x: 55, endPoint y: 477, distance: 50.9
click at [55, 477] on div "Endorsements" at bounding box center [48, 476] width 96 height 55
click at [1016, 279] on div "Process Endorsement" at bounding box center [1034, 283] width 111 height 16
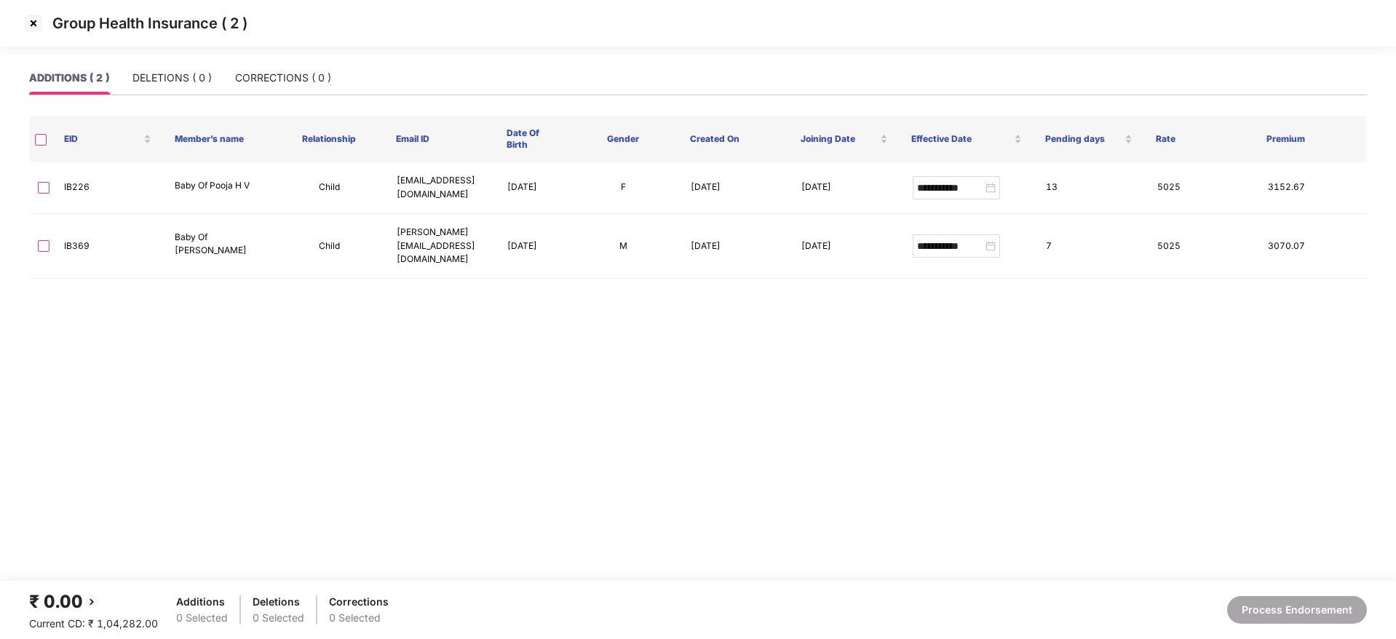
click at [30, 26] on img at bounding box center [33, 23] width 23 height 23
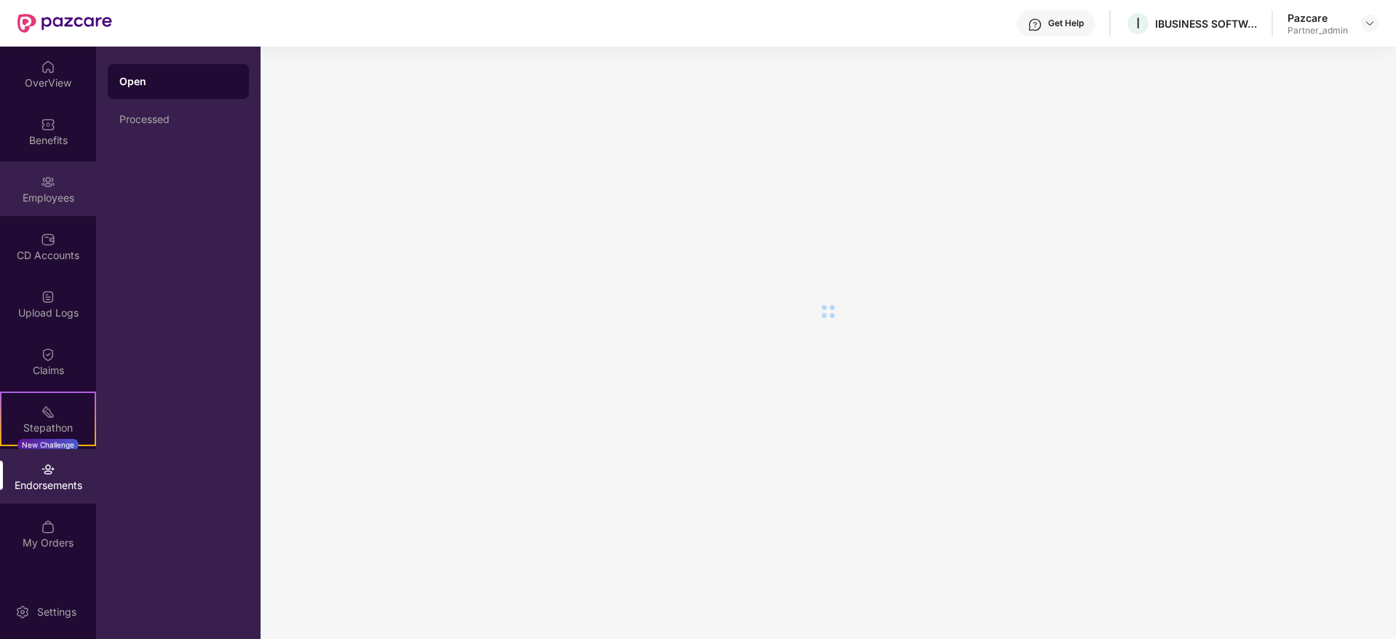
click at [44, 188] on img at bounding box center [48, 182] width 15 height 15
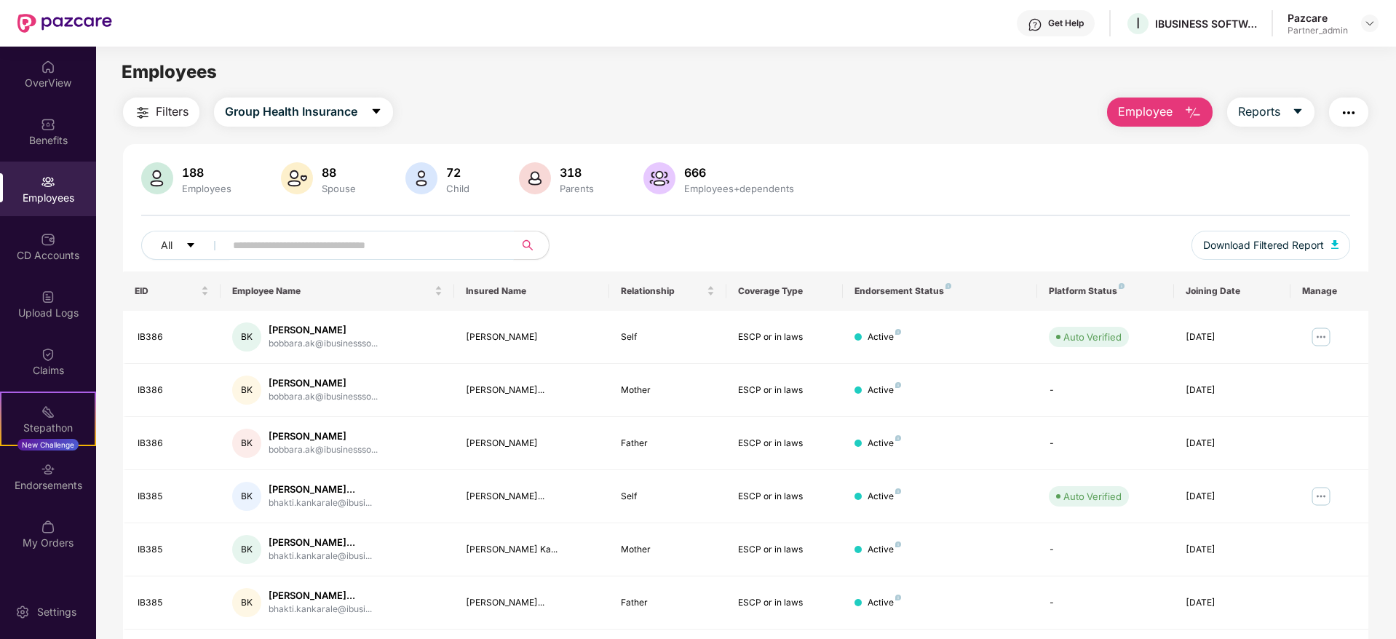
click at [303, 247] on input "text" at bounding box center [363, 245] width 261 height 22
paste input "*****"
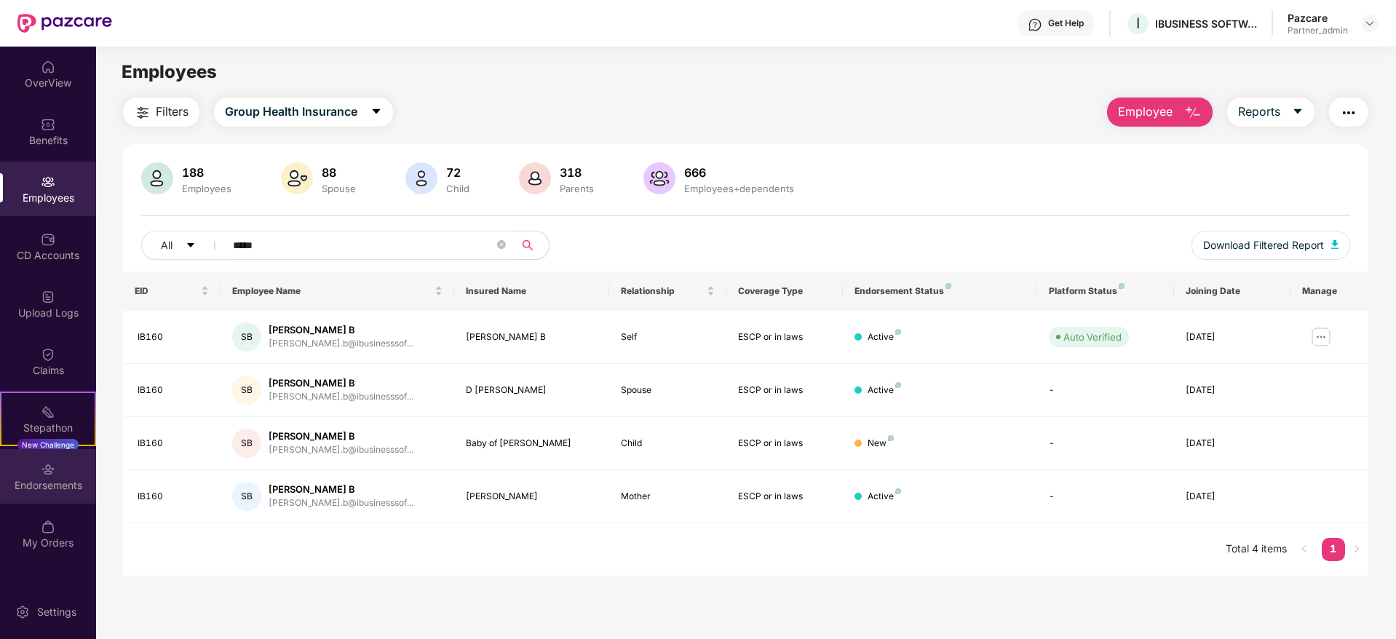
type input "*****"
click at [39, 478] on div "Endorsements" at bounding box center [48, 485] width 96 height 15
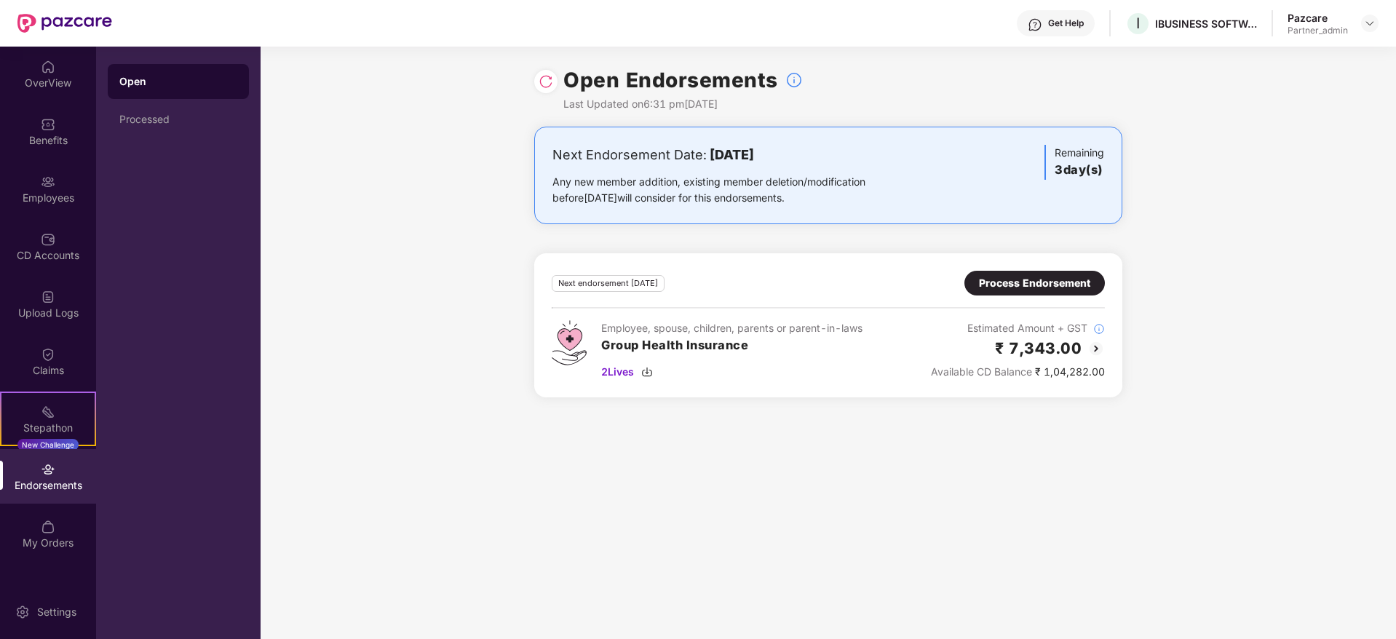
click at [555, 79] on div at bounding box center [545, 81] width 23 height 23
click at [550, 83] on img at bounding box center [546, 81] width 15 height 15
click at [1015, 287] on div "Process Endorsement" at bounding box center [1034, 283] width 111 height 16
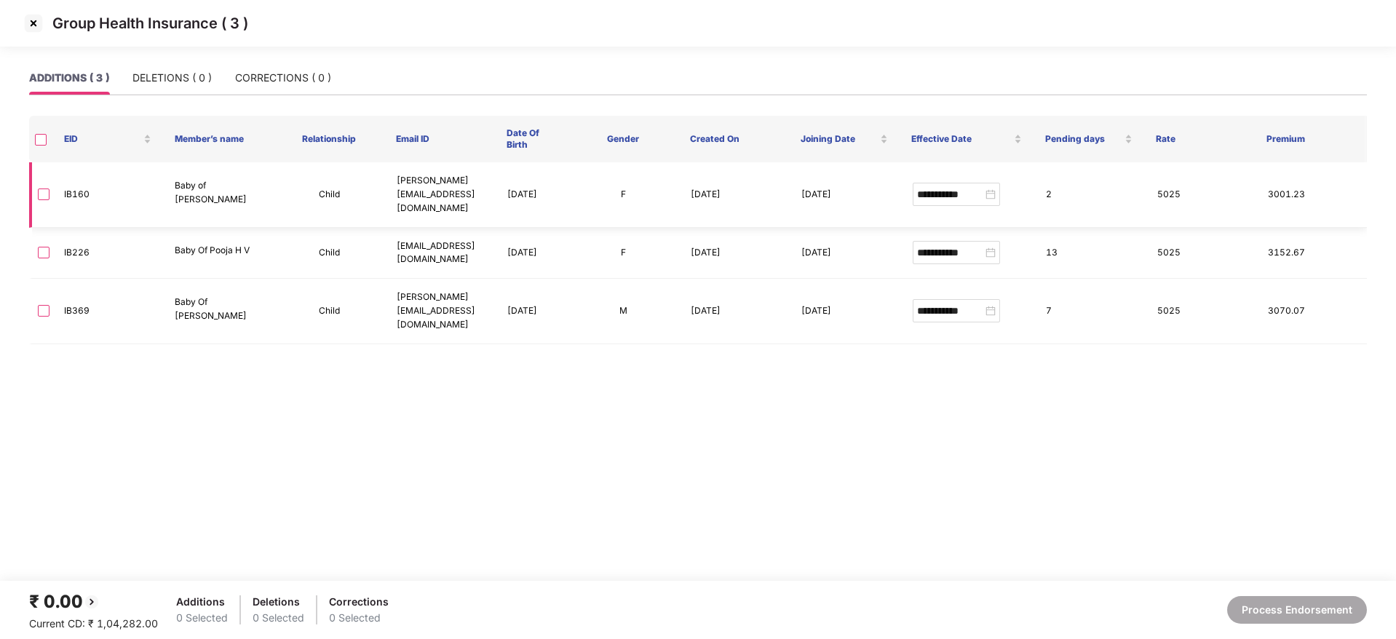
click at [36, 186] on td at bounding box center [40, 194] width 23 height 65
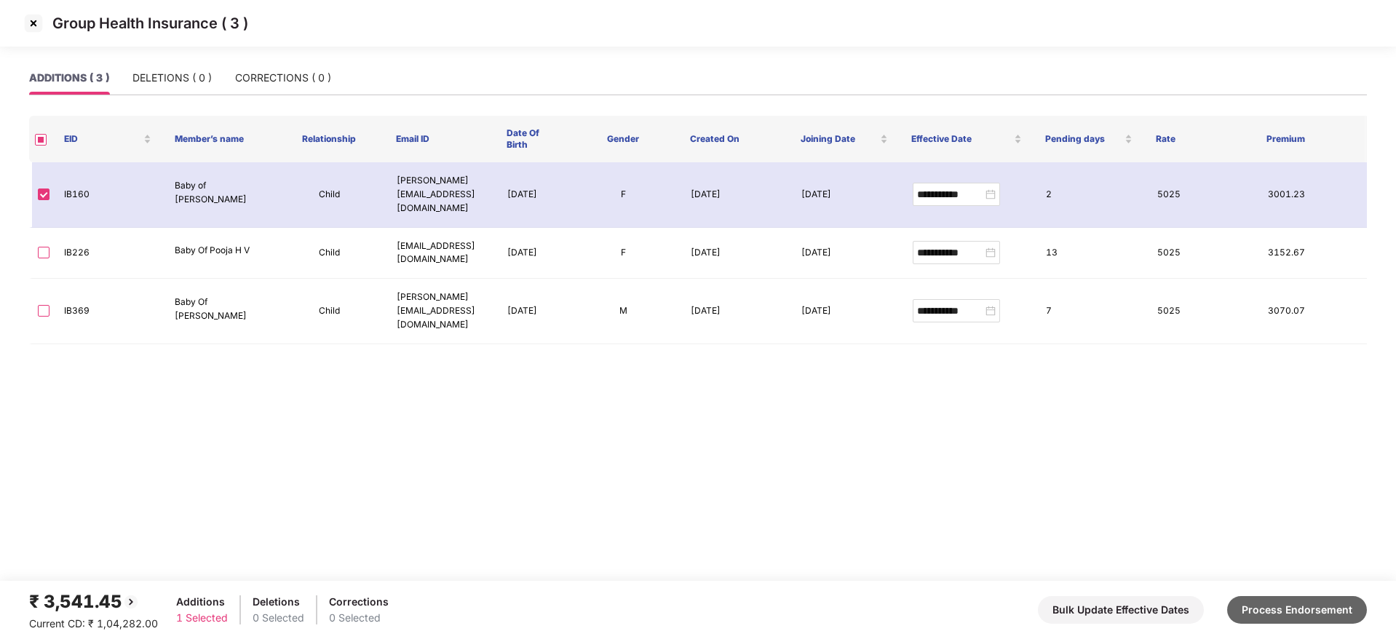
click at [1312, 611] on button "Process Endorsement" at bounding box center [1297, 610] width 140 height 28
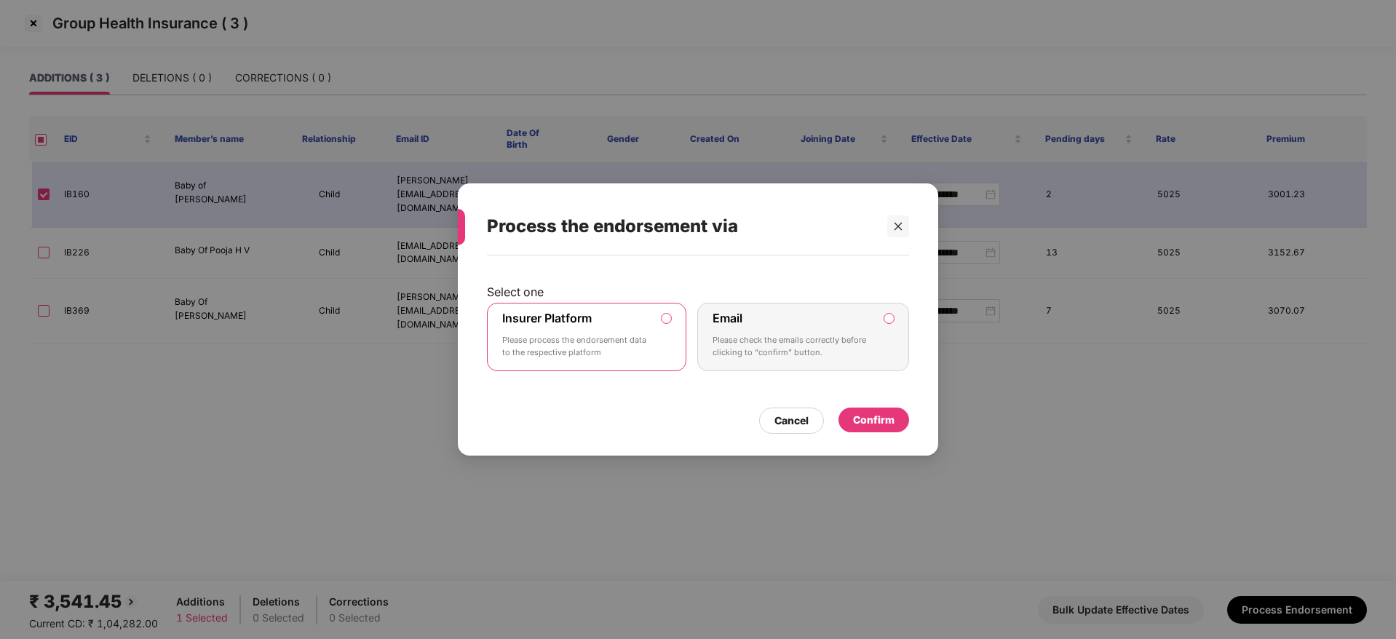
click at [873, 416] on div "Confirm" at bounding box center [873, 420] width 41 height 16
